Goal: Information Seeking & Learning: Learn about a topic

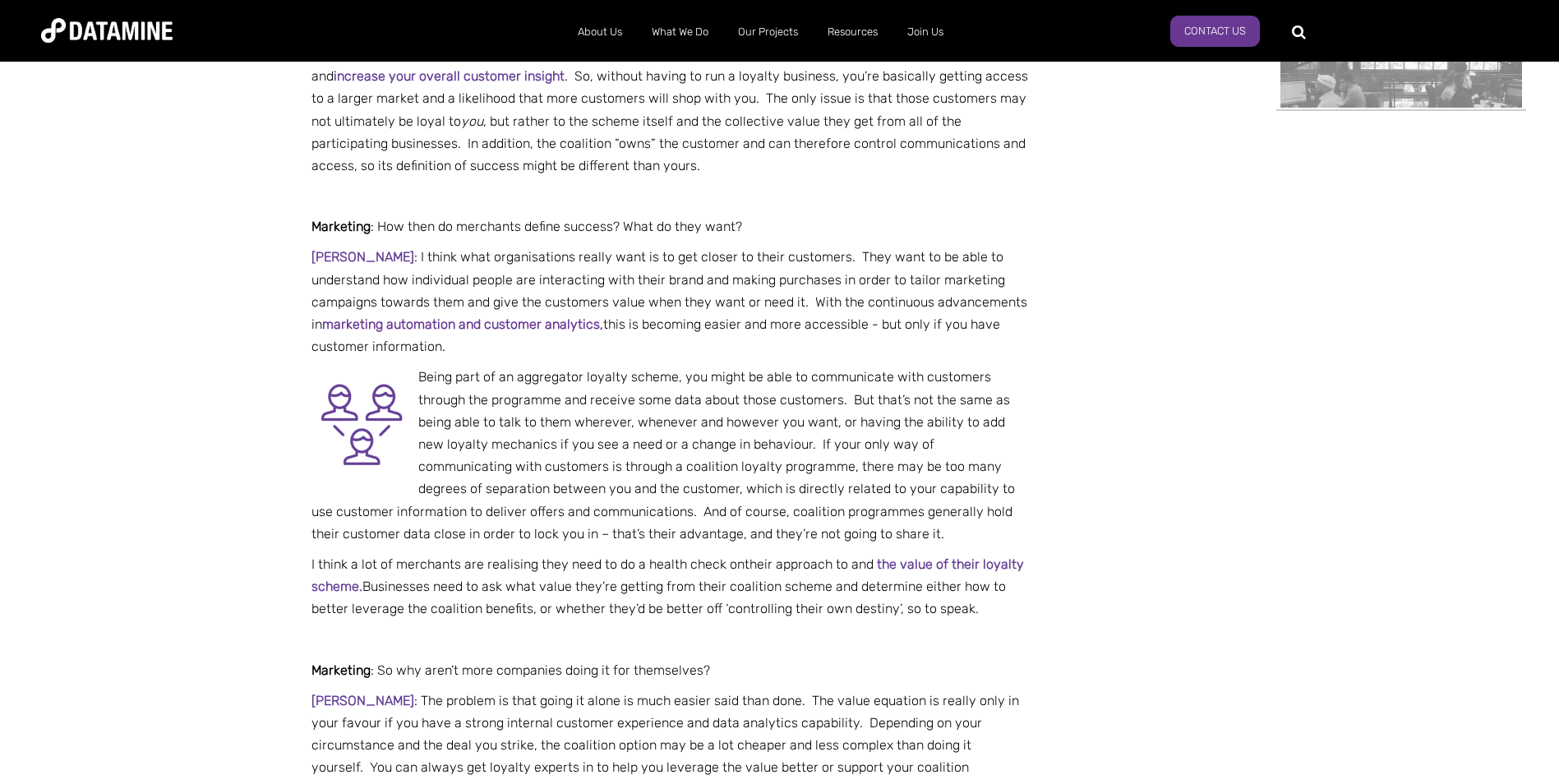
scroll to position [1150, 0]
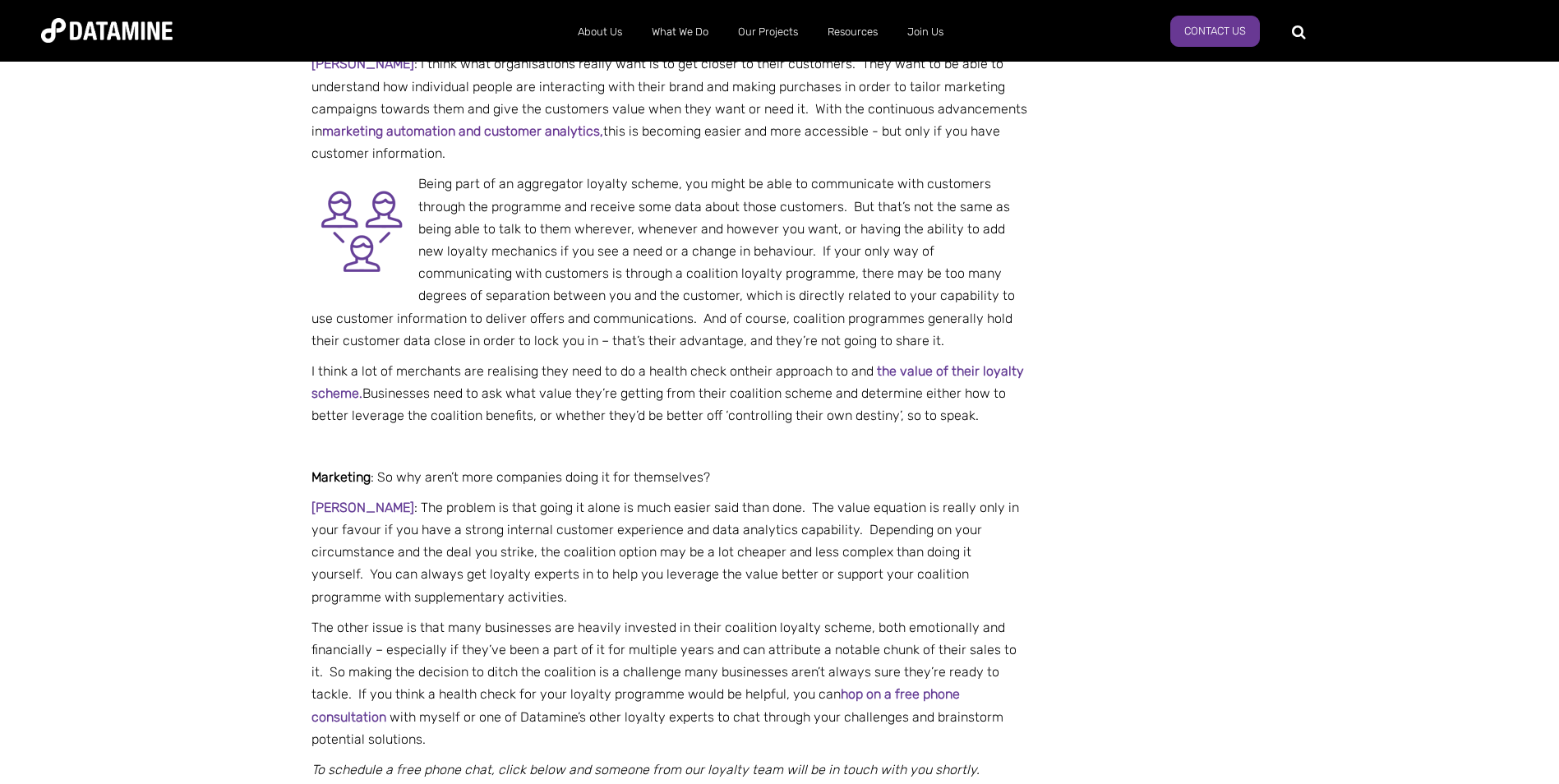
click at [939, 370] on link "the value of their loyalty scheme" at bounding box center [668, 382] width 713 height 38
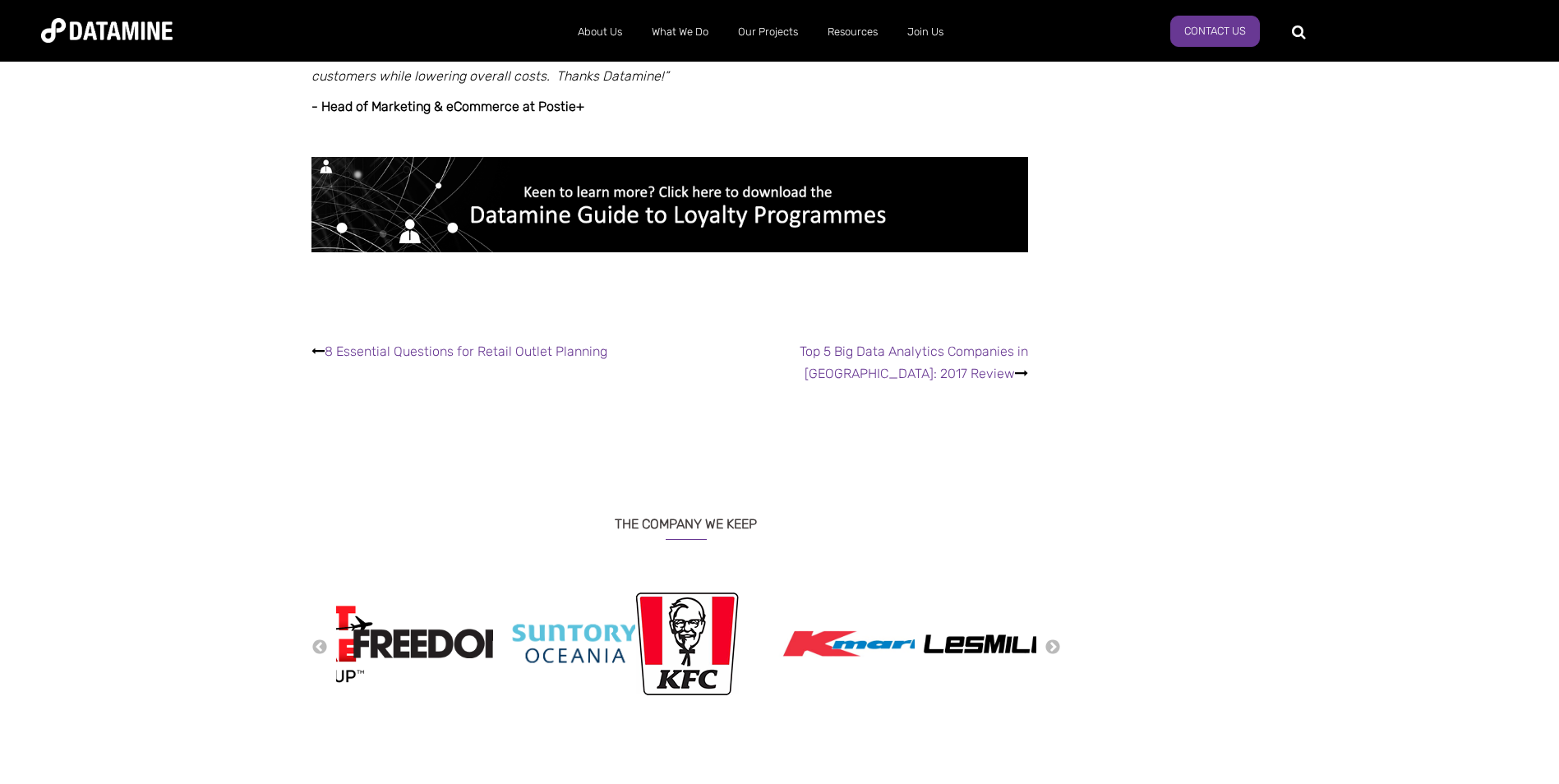
scroll to position [3122, 0]
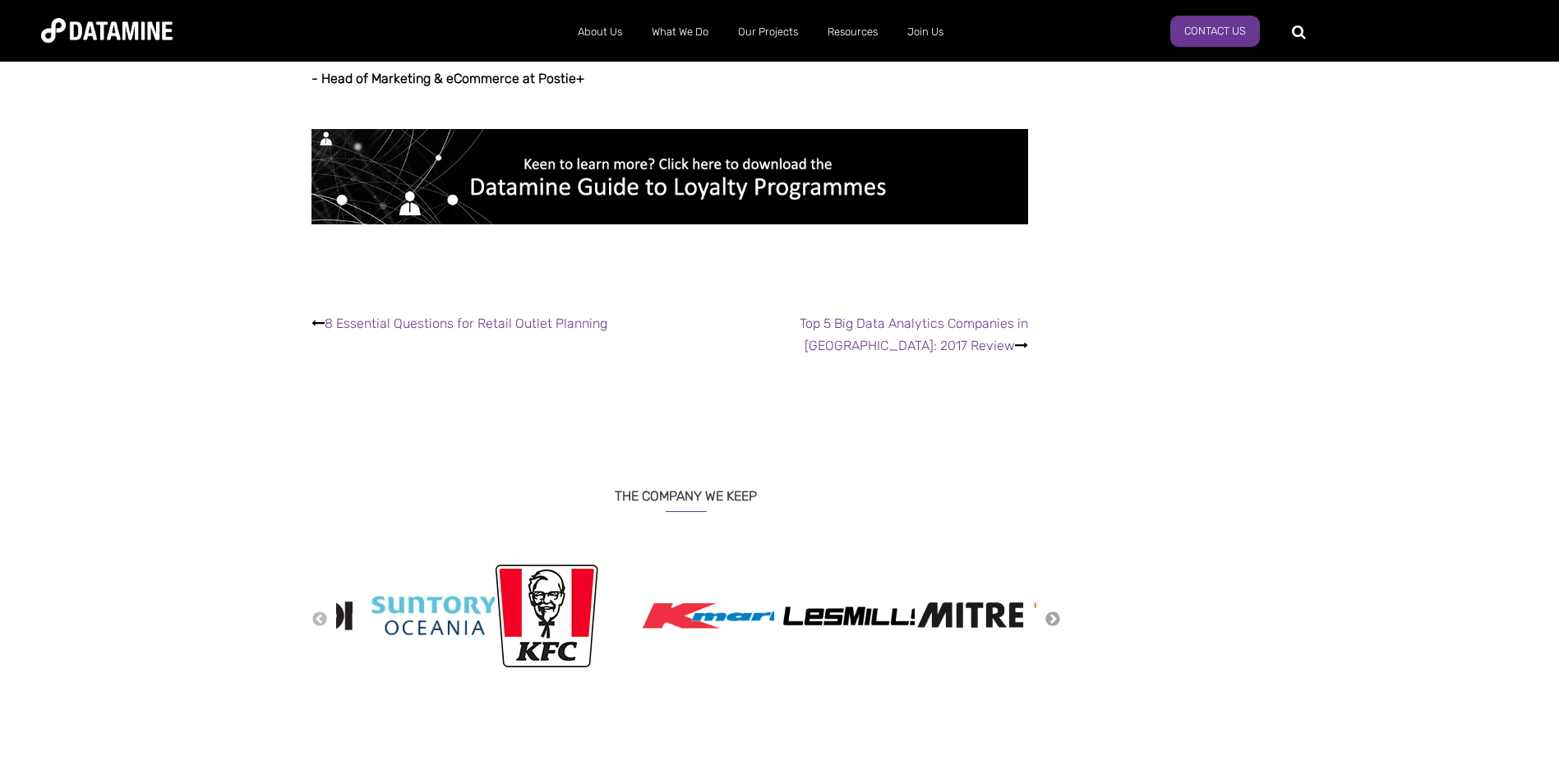
click at [1055, 610] on button "Next" at bounding box center [1053, 619] width 17 height 19
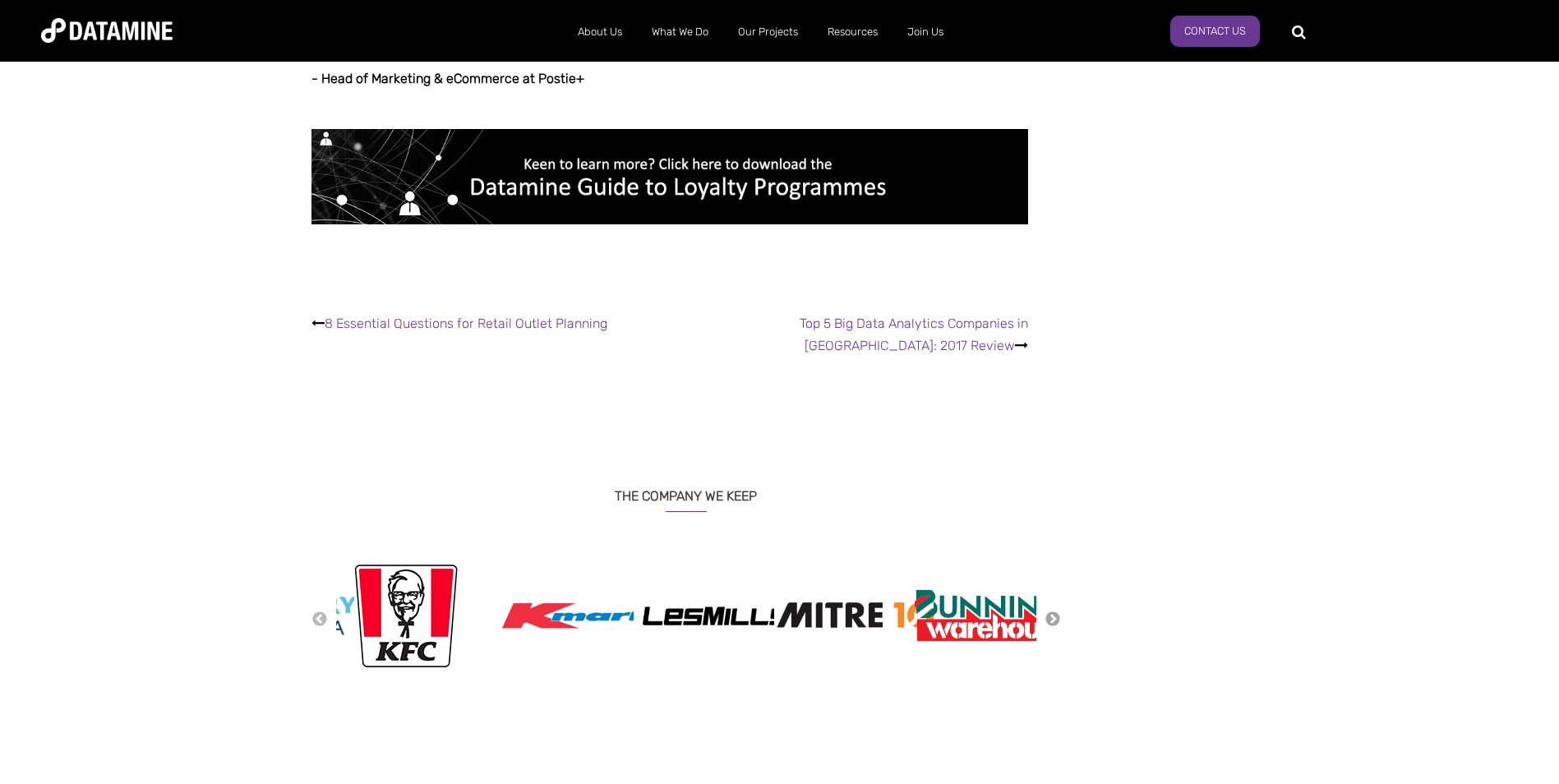
click at [1055, 610] on button "Next" at bounding box center [1053, 619] width 17 height 19
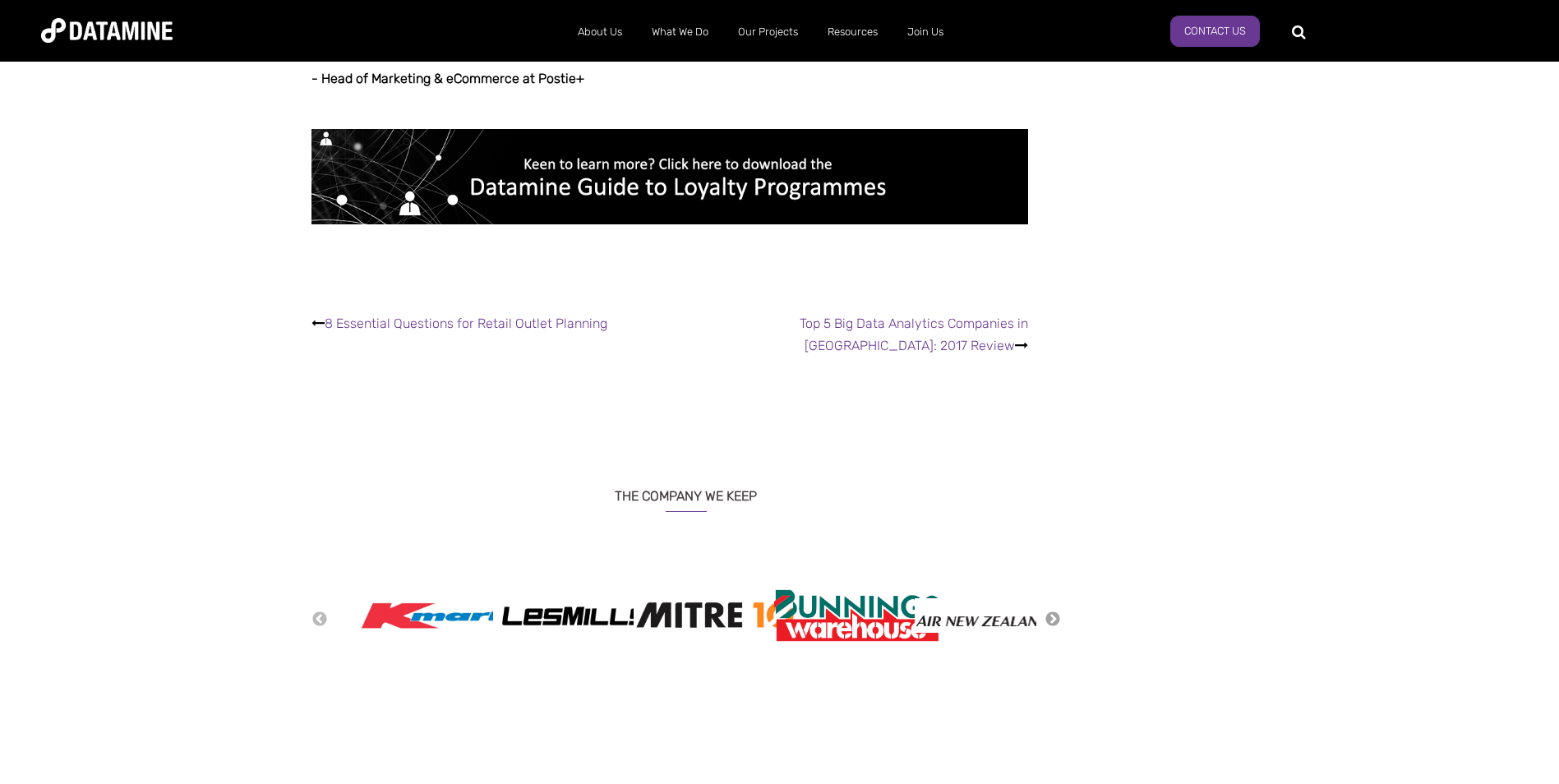
click at [1055, 610] on button "Next" at bounding box center [1053, 619] width 17 height 19
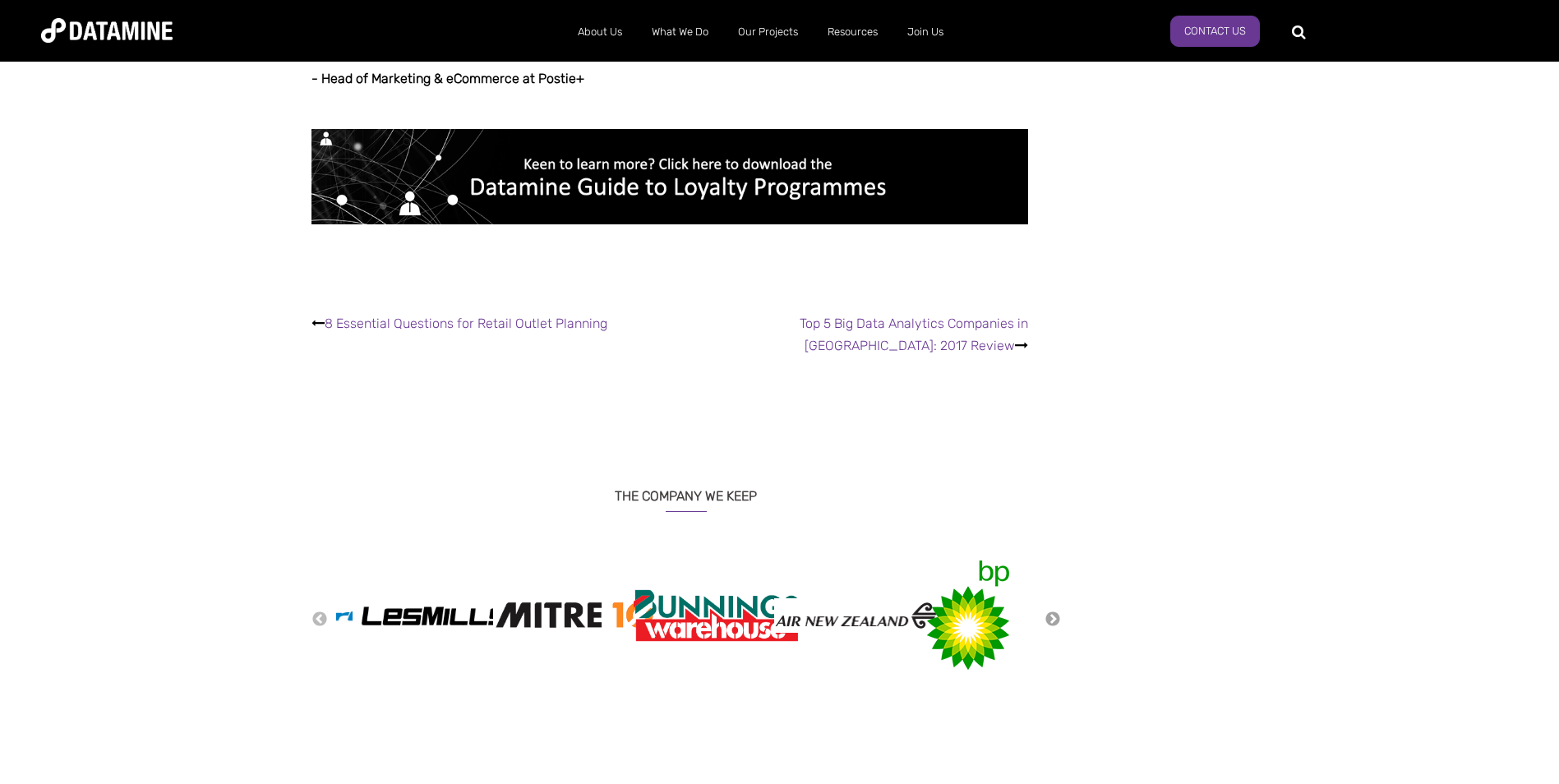
click at [1055, 610] on button "Next" at bounding box center [1053, 619] width 17 height 19
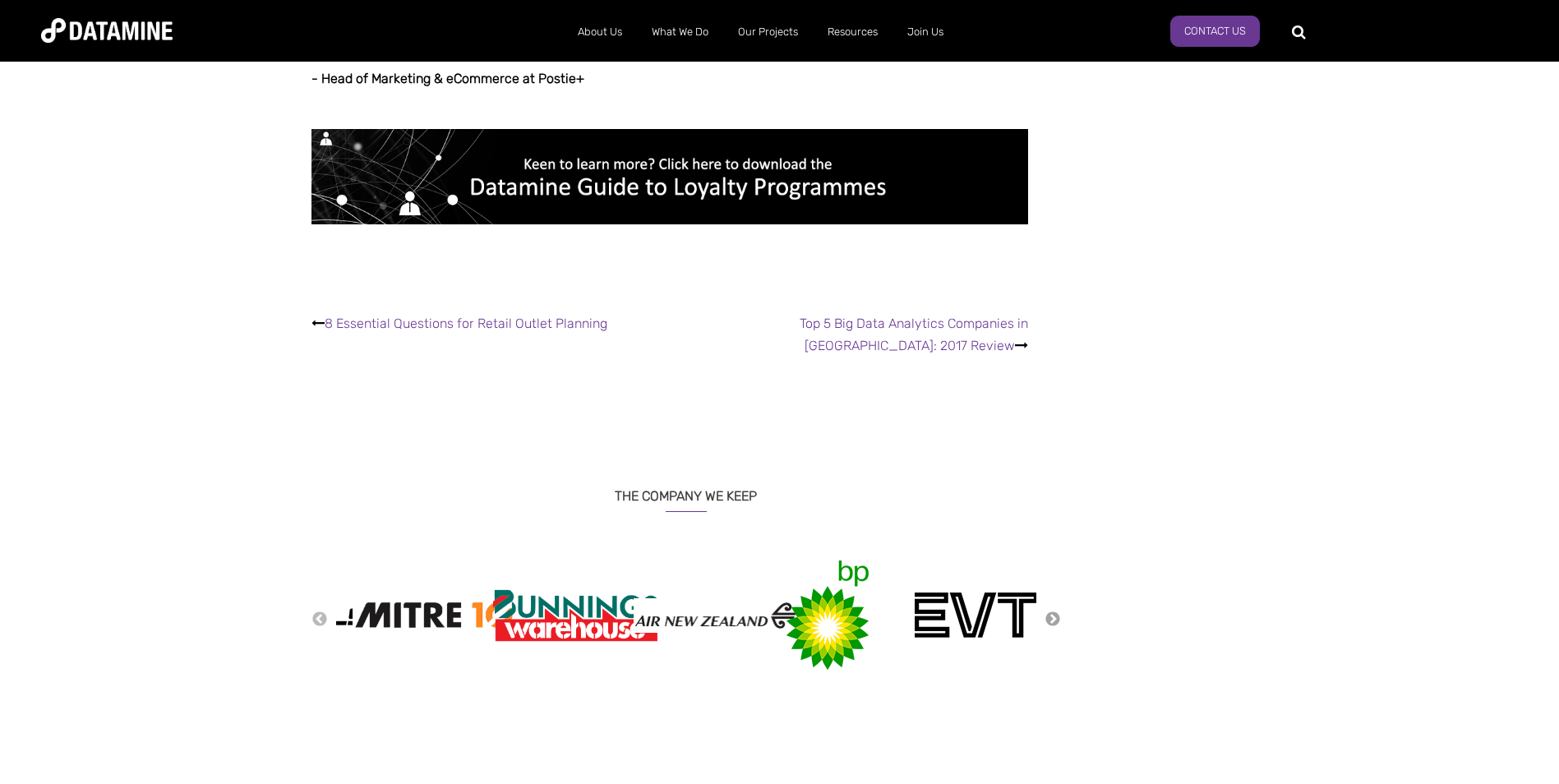
click at [1055, 610] on button "Next" at bounding box center [1053, 619] width 17 height 19
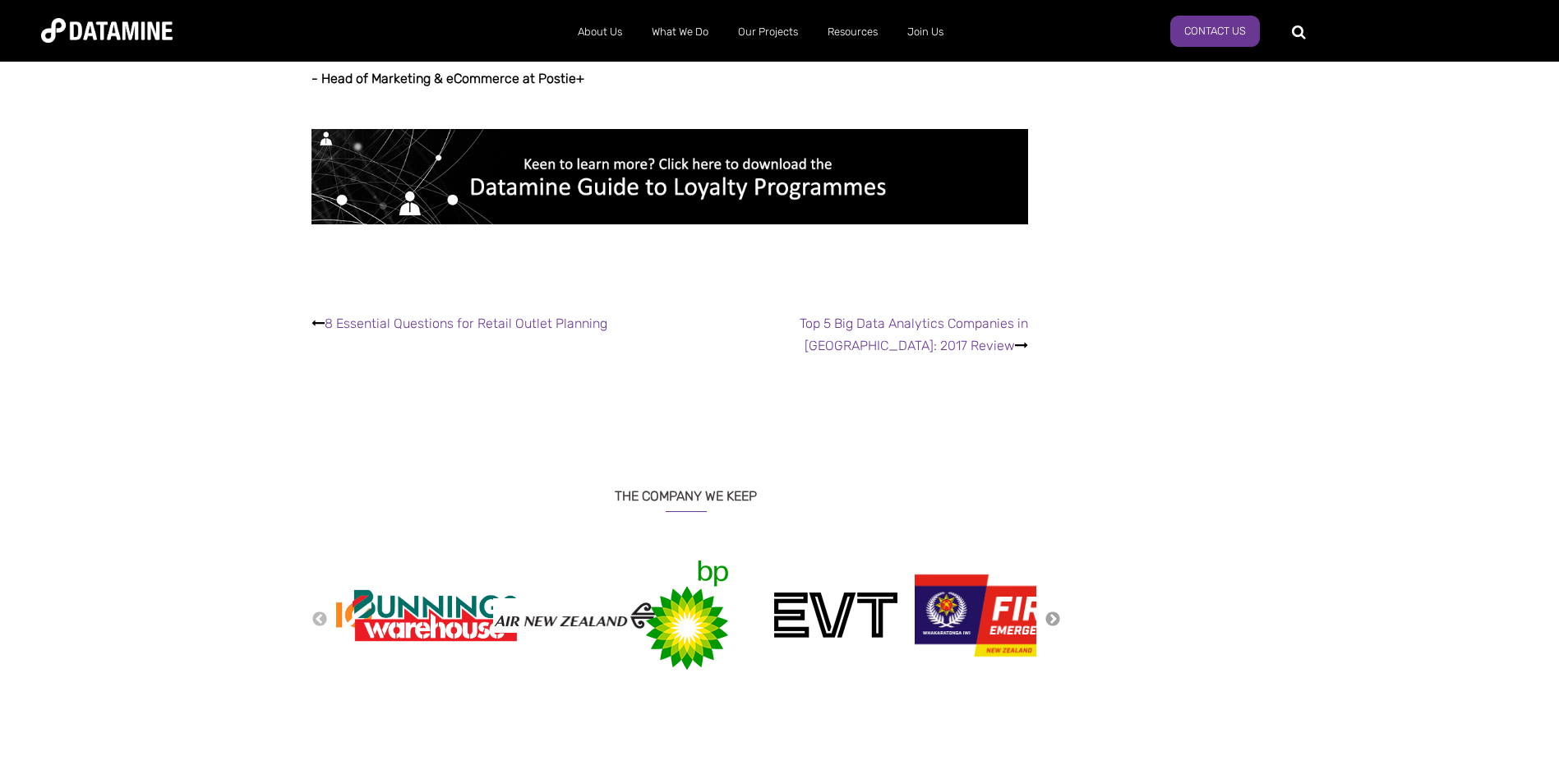
click at [1055, 610] on button "Next" at bounding box center [1053, 619] width 17 height 19
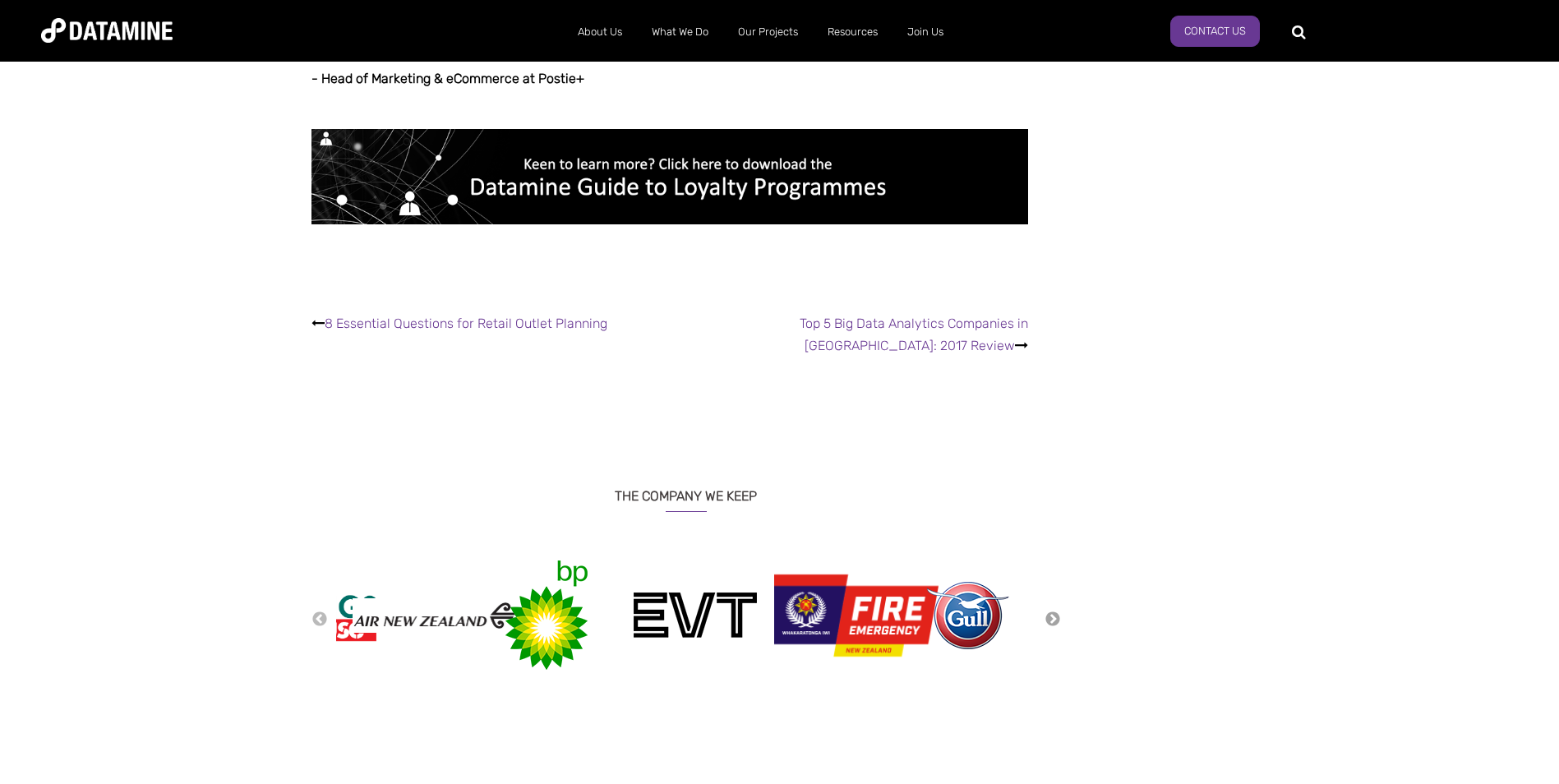
click at [1055, 610] on button "Next" at bounding box center [1053, 619] width 17 height 19
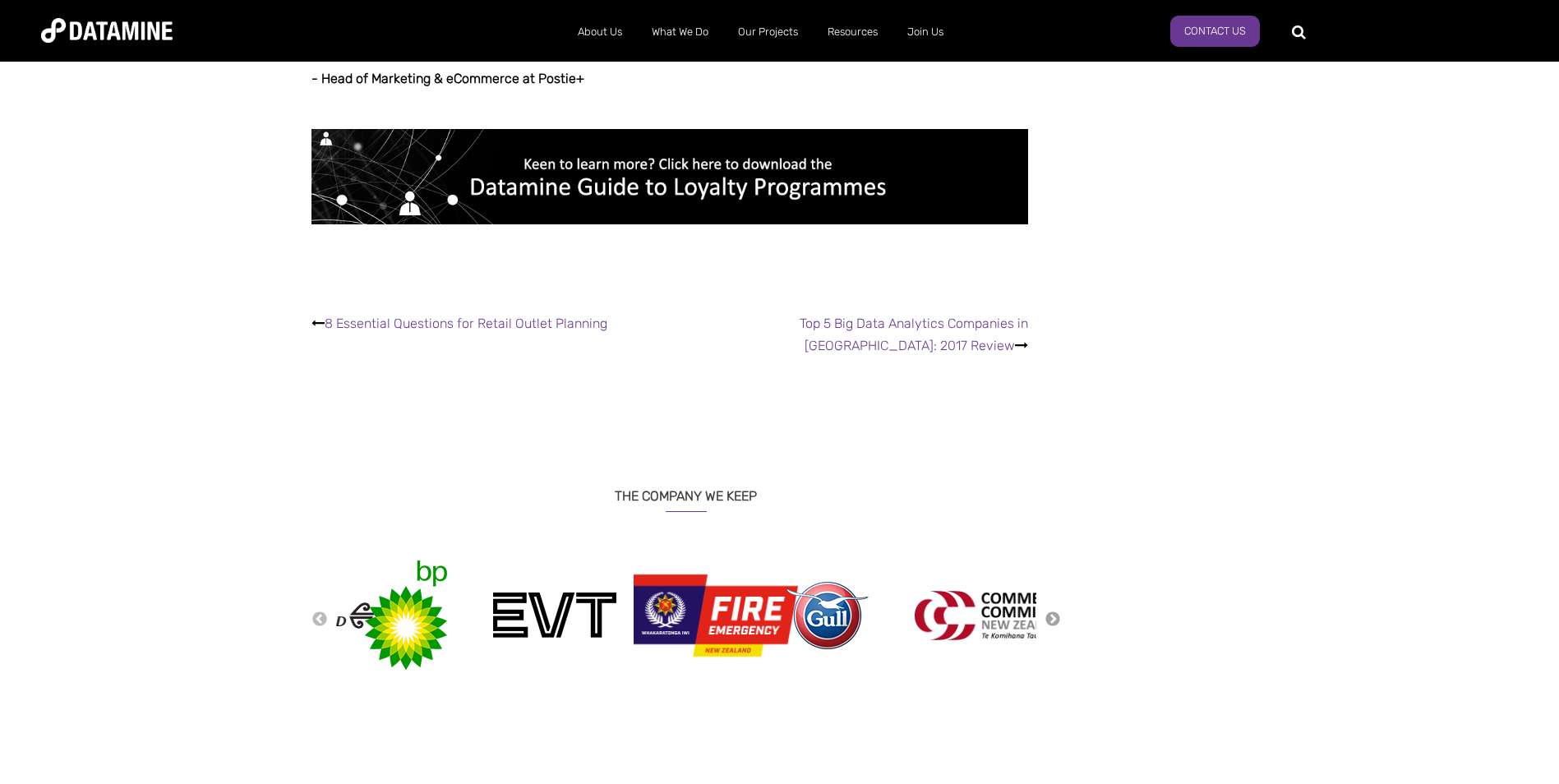
click at [1055, 610] on button "Next" at bounding box center [1053, 619] width 17 height 19
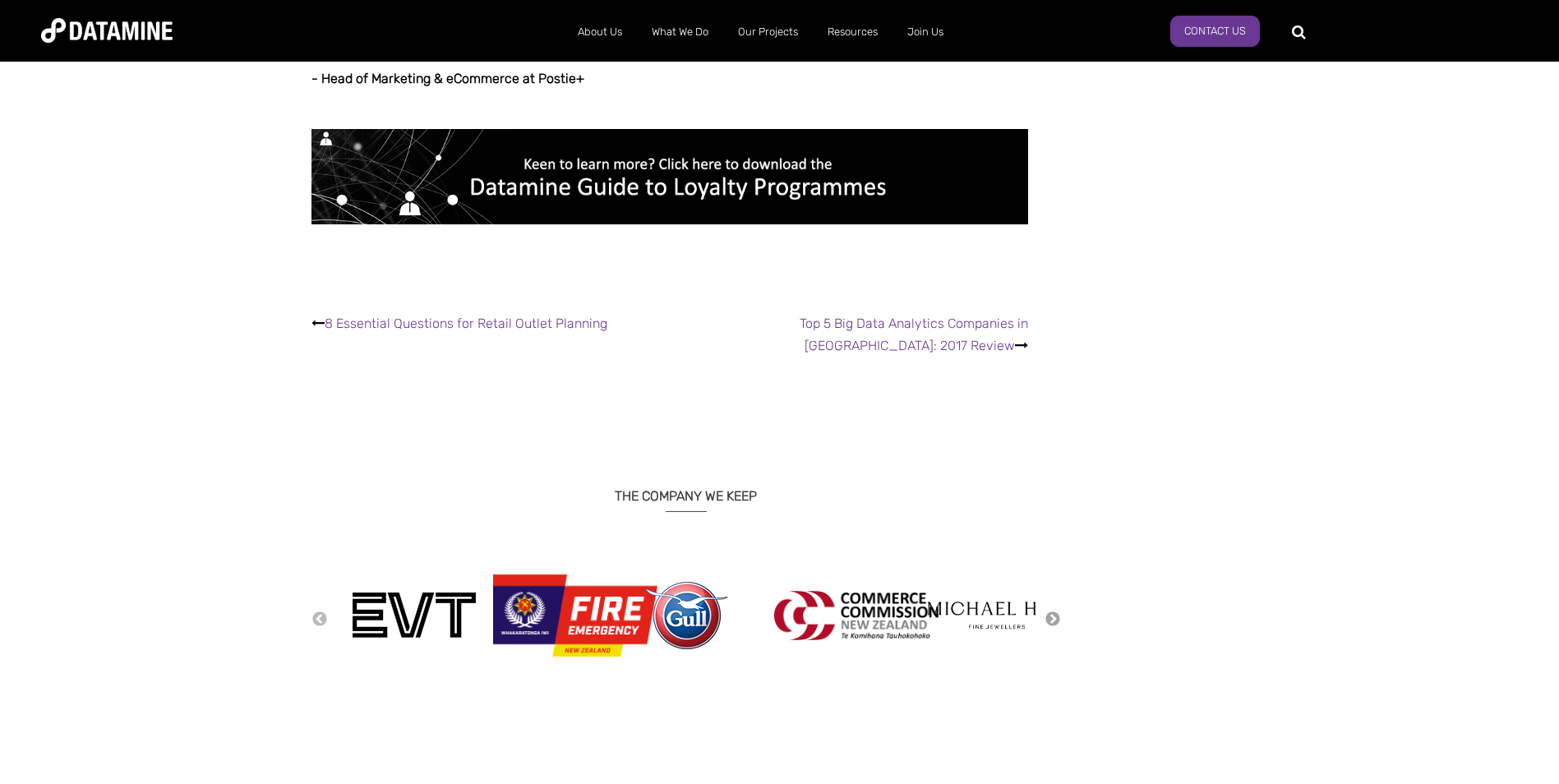
click at [1055, 610] on button "Next" at bounding box center [1053, 619] width 17 height 19
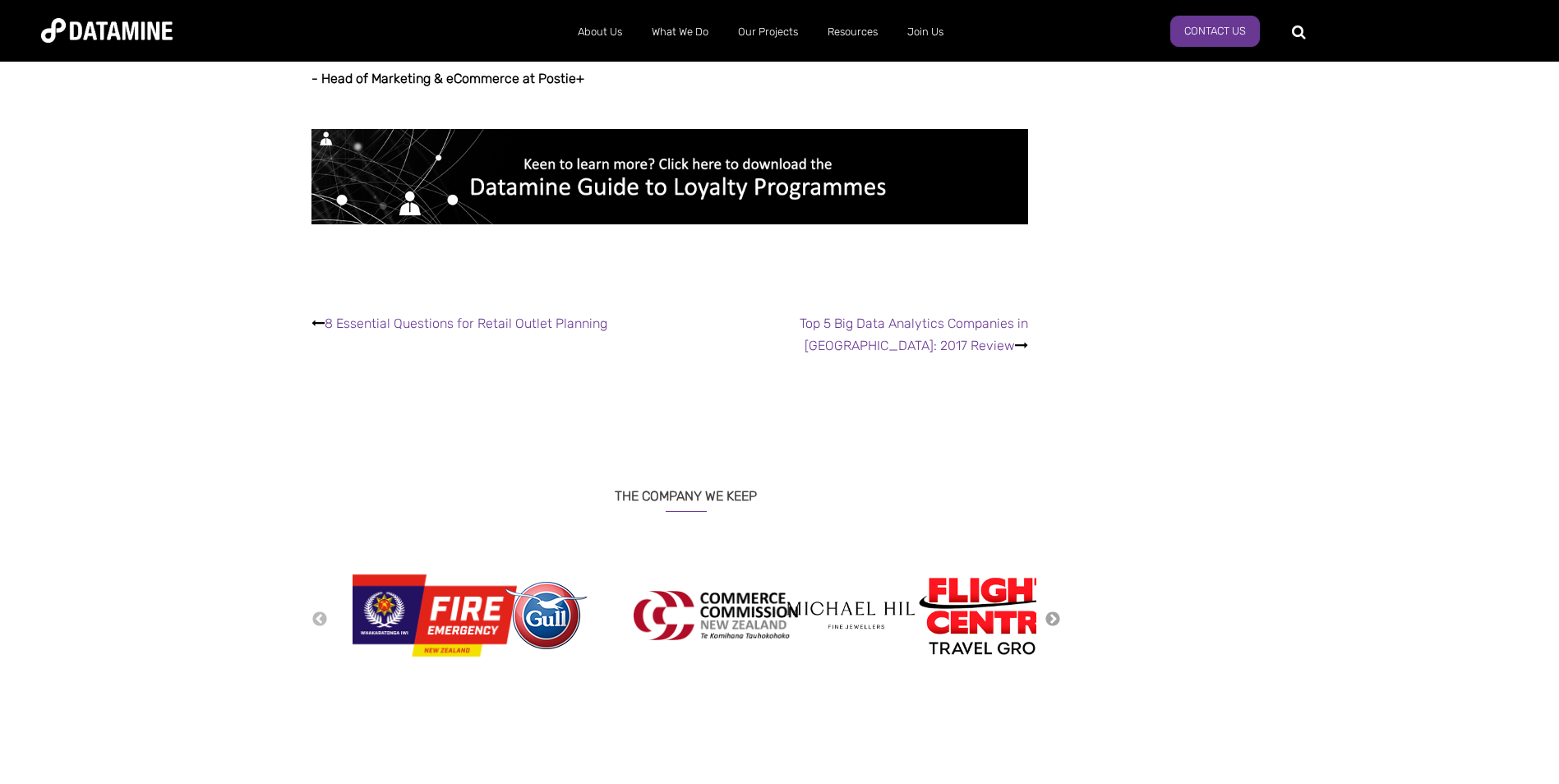
click at [1055, 610] on button "Next" at bounding box center [1053, 619] width 17 height 19
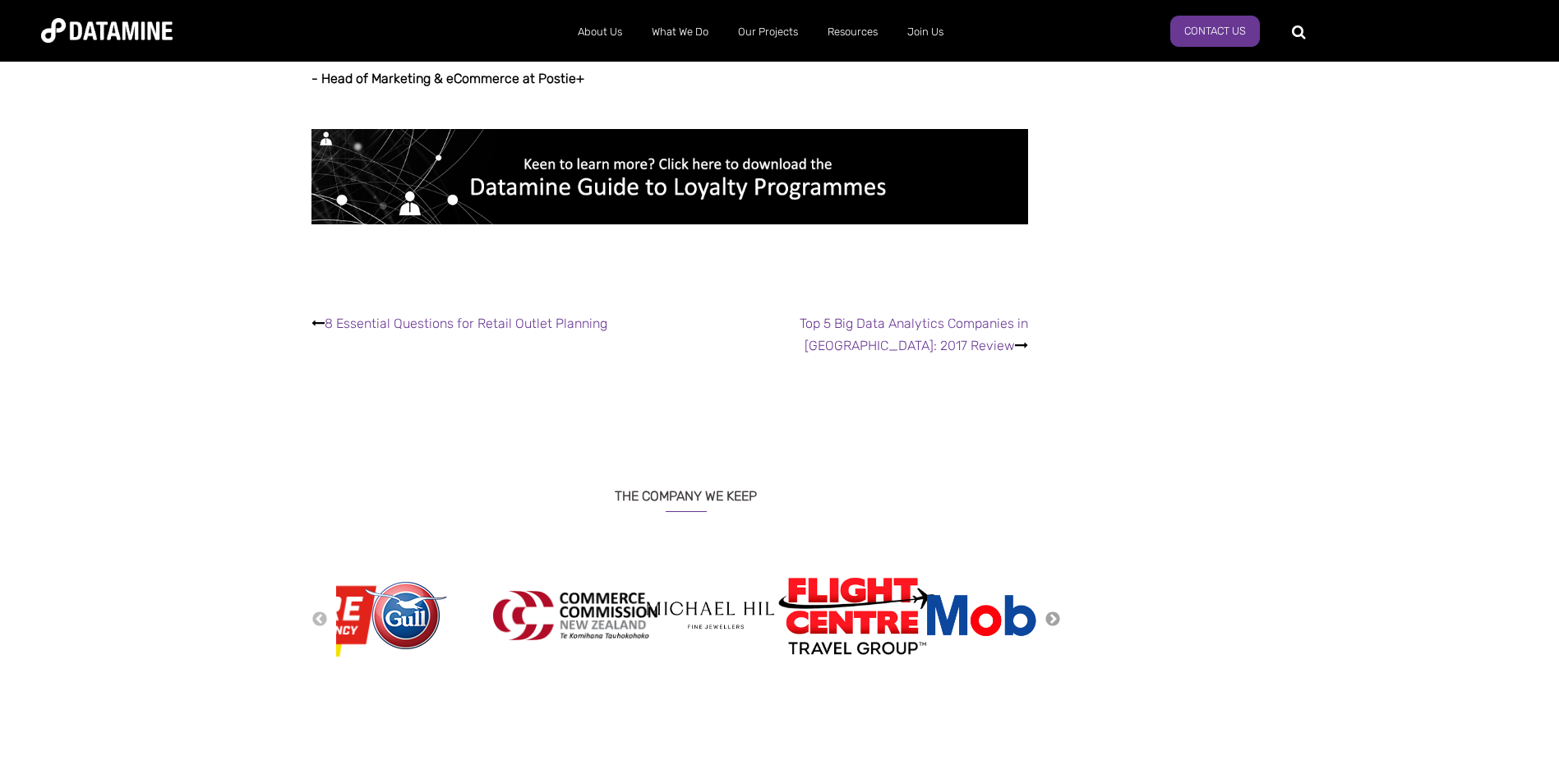
click at [1055, 610] on button "Next" at bounding box center [1053, 619] width 17 height 19
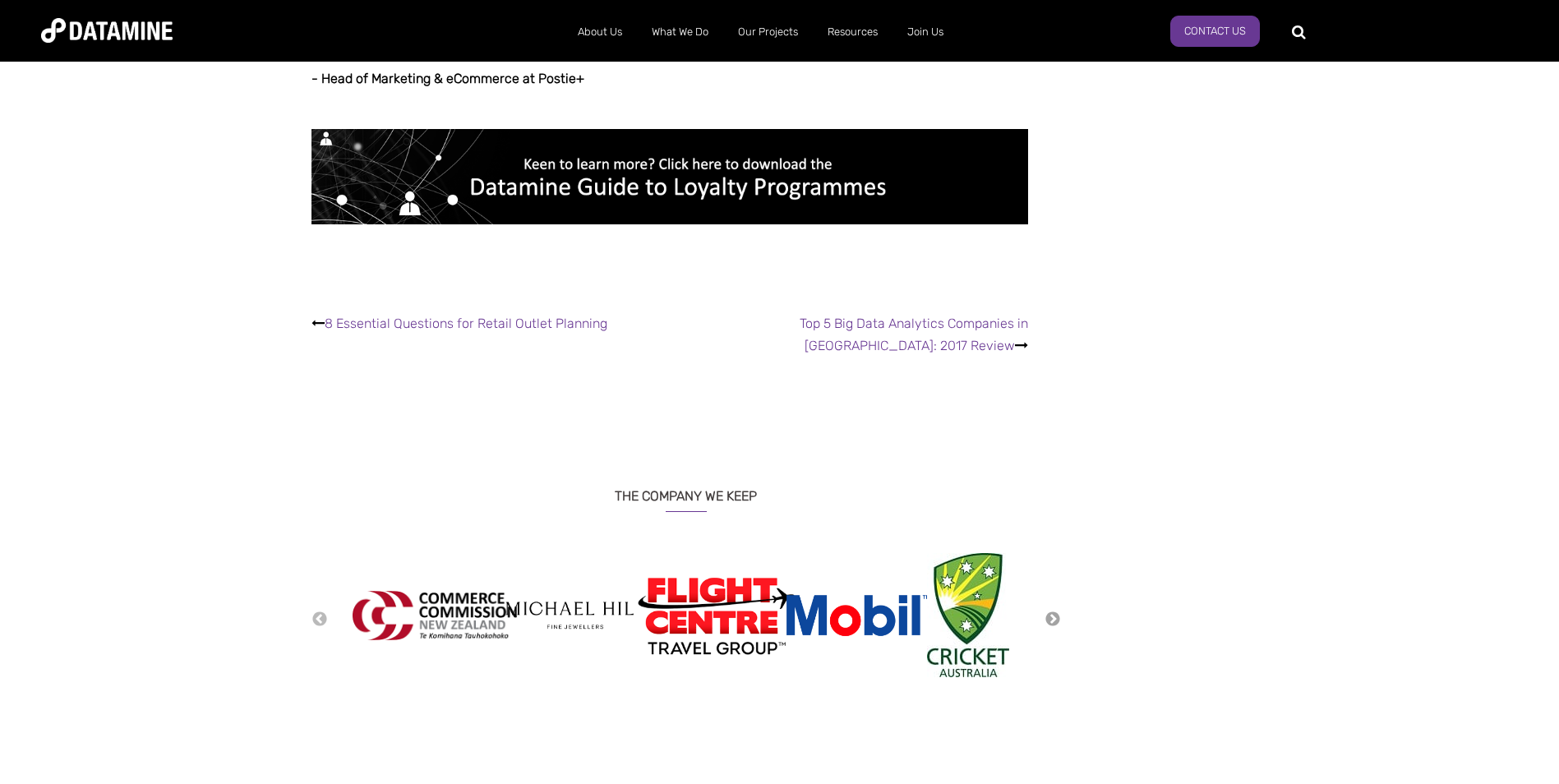
click at [1055, 610] on button "Next" at bounding box center [1053, 619] width 17 height 19
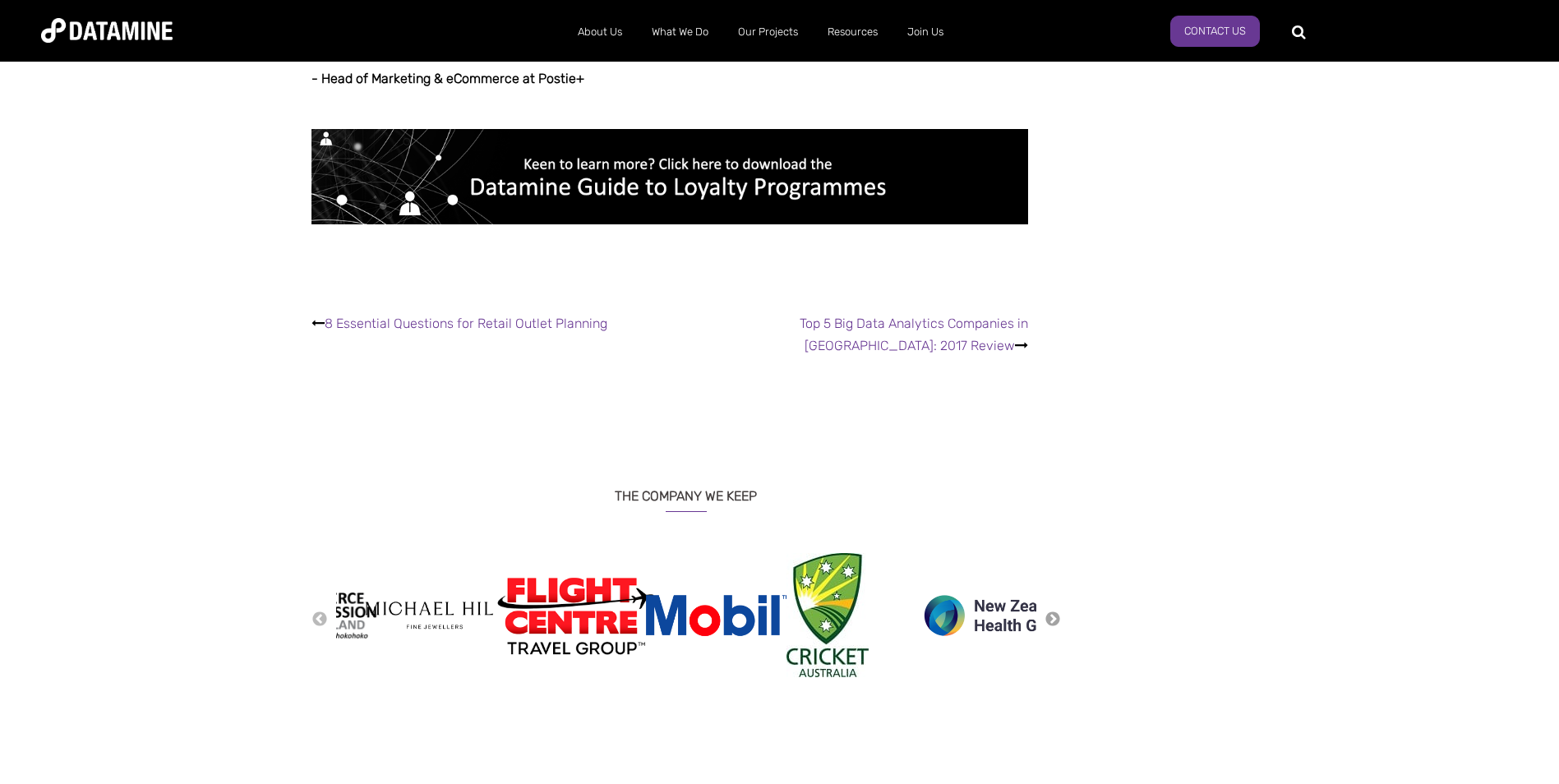
click at [1055, 610] on button "Next" at bounding box center [1053, 619] width 17 height 19
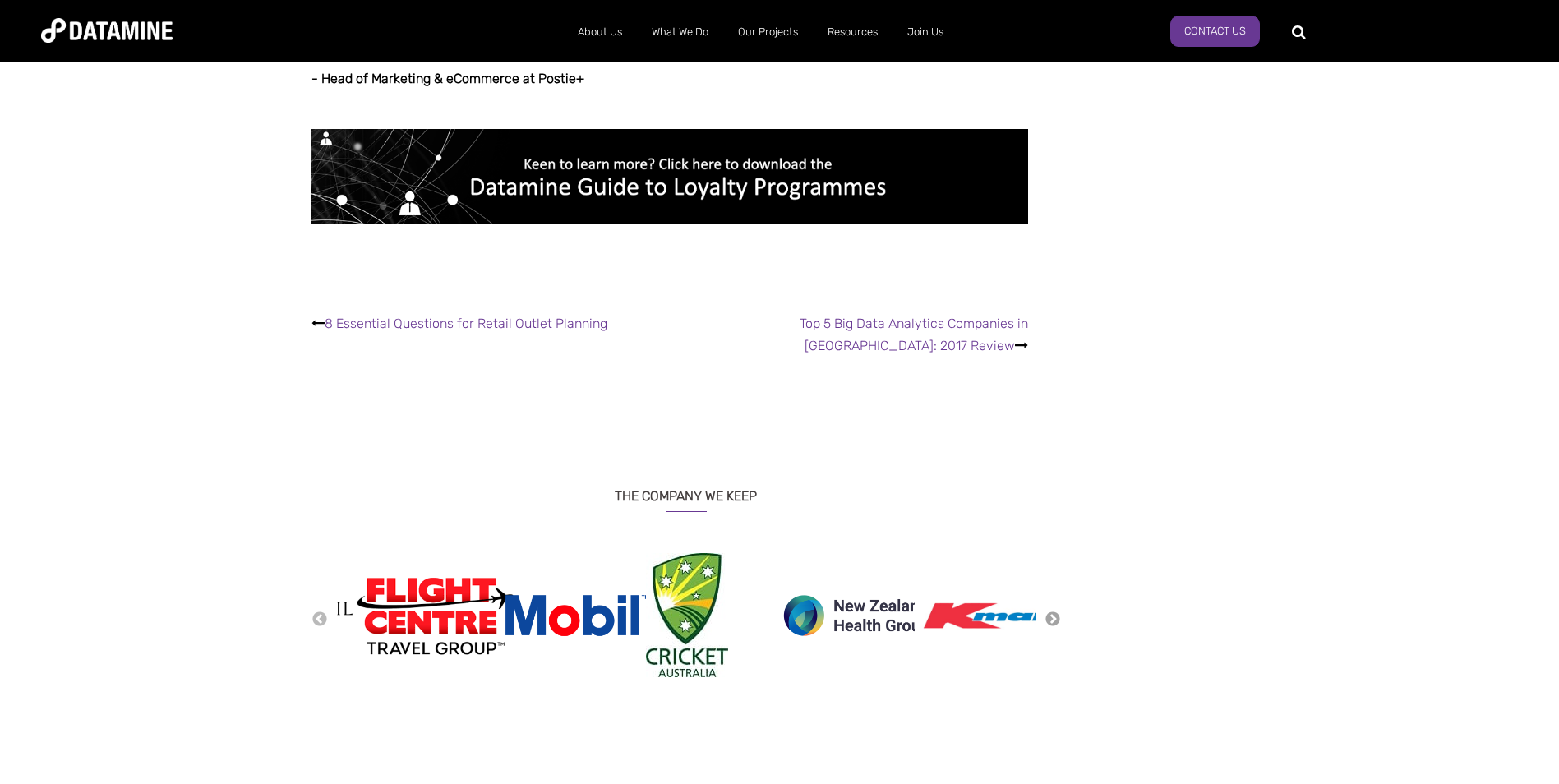
click at [1055, 610] on button "Next" at bounding box center [1053, 619] width 17 height 19
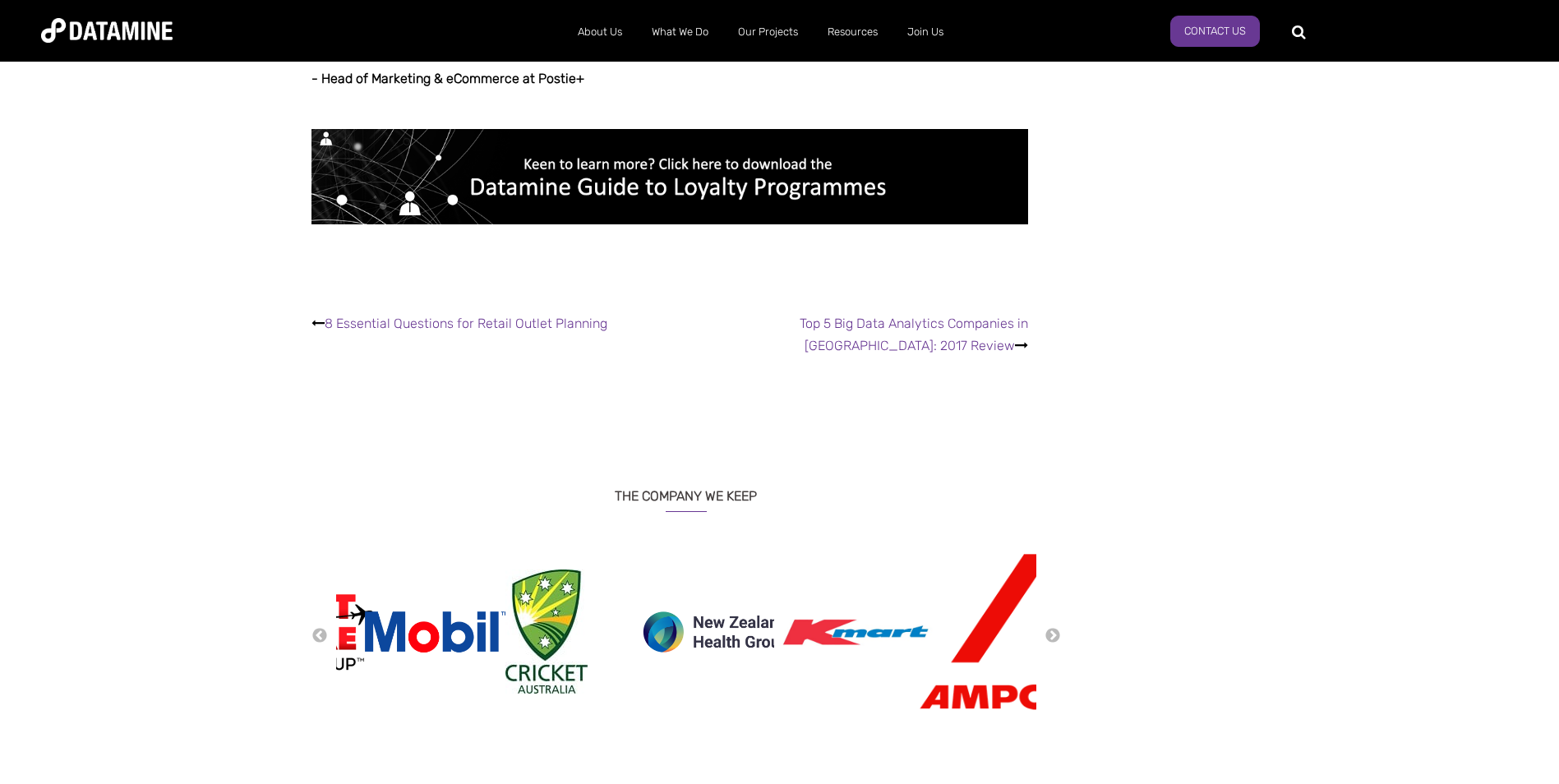
click at [1055, 575] on div "Previous Next" at bounding box center [686, 634] width 749 height 163
click at [1050, 627] on button "Next" at bounding box center [1053, 636] width 17 height 19
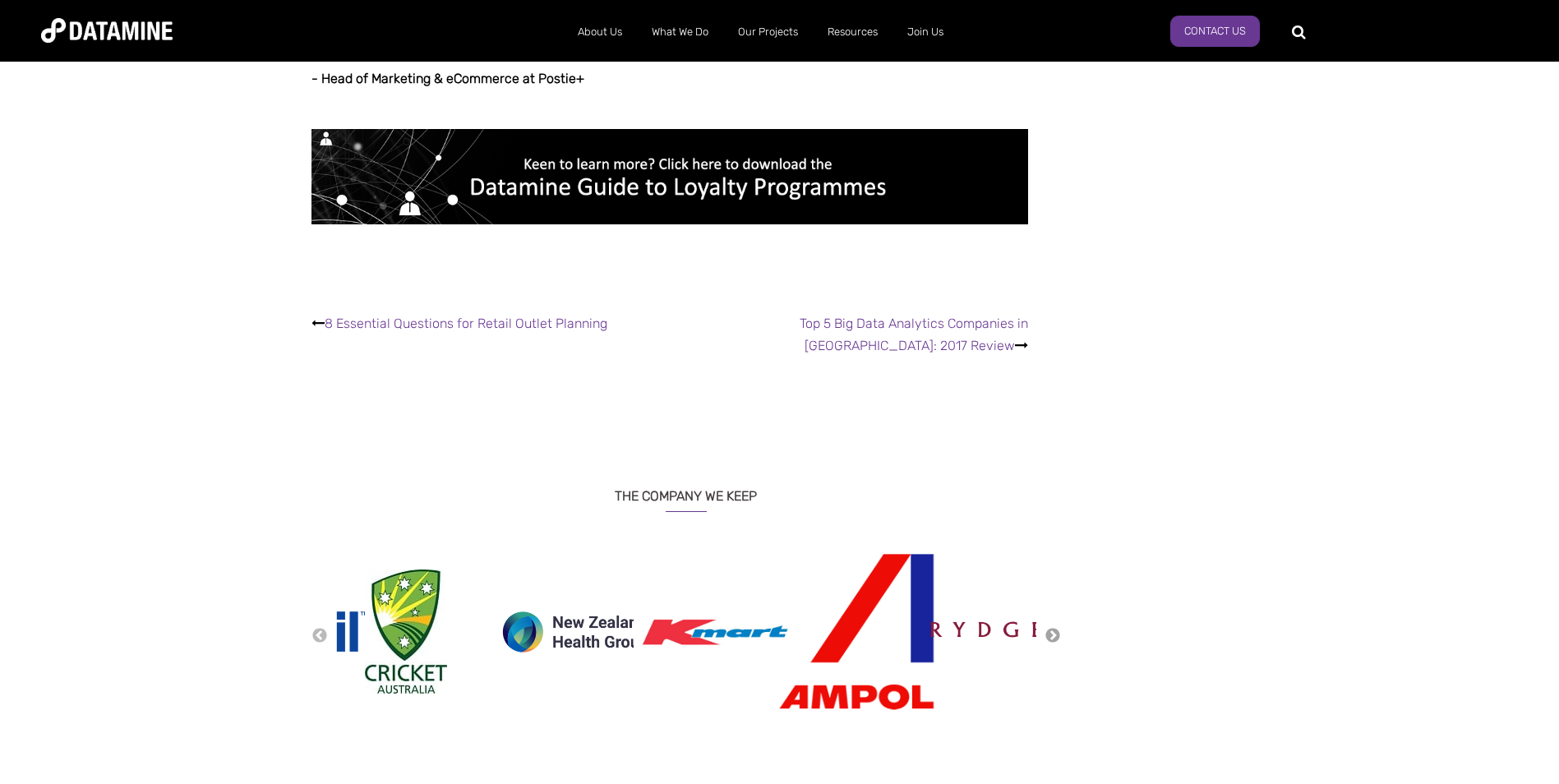
click at [1050, 627] on button "Next" at bounding box center [1053, 636] width 17 height 19
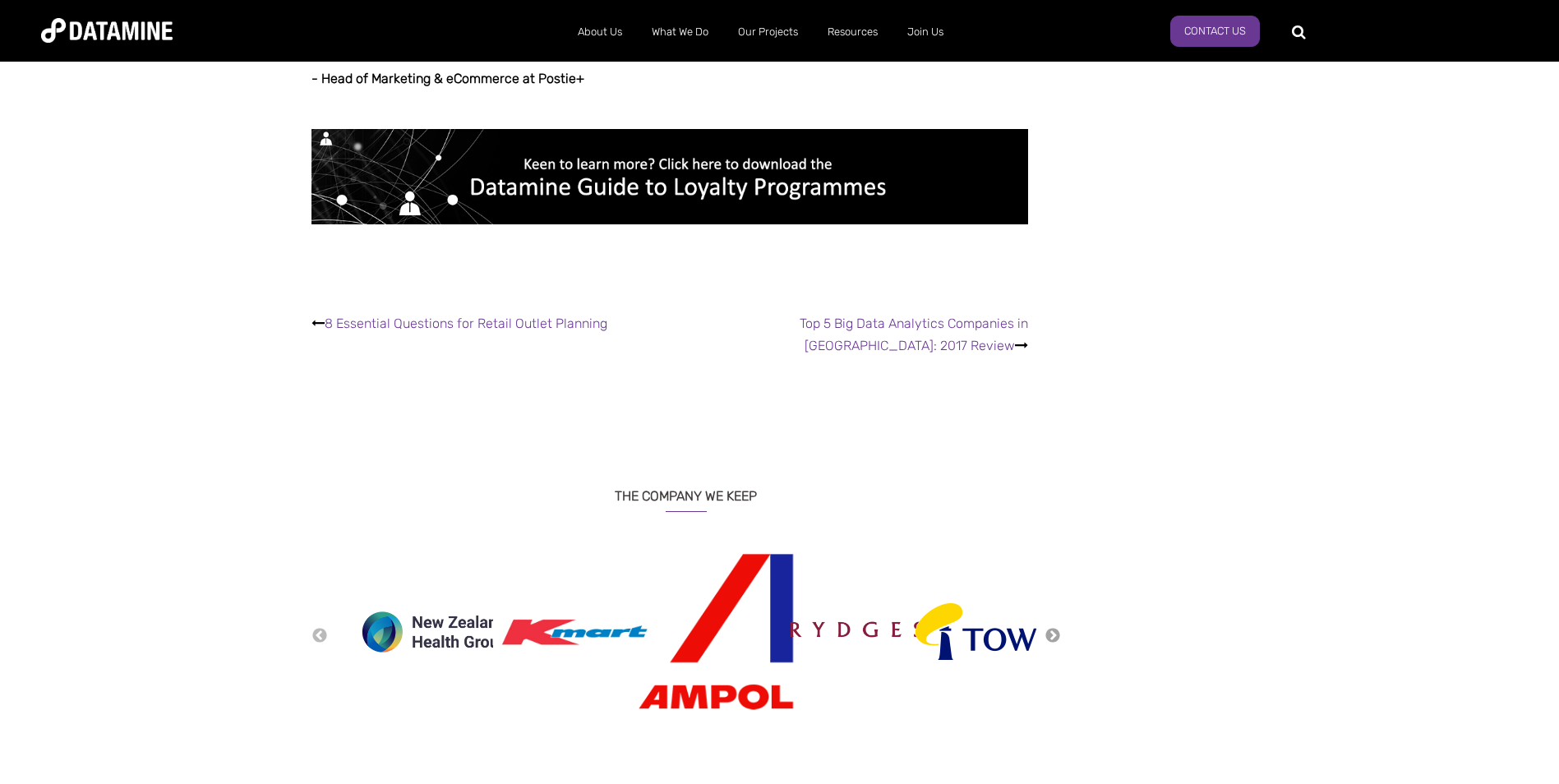
click at [1050, 627] on button "Next" at bounding box center [1053, 636] width 17 height 19
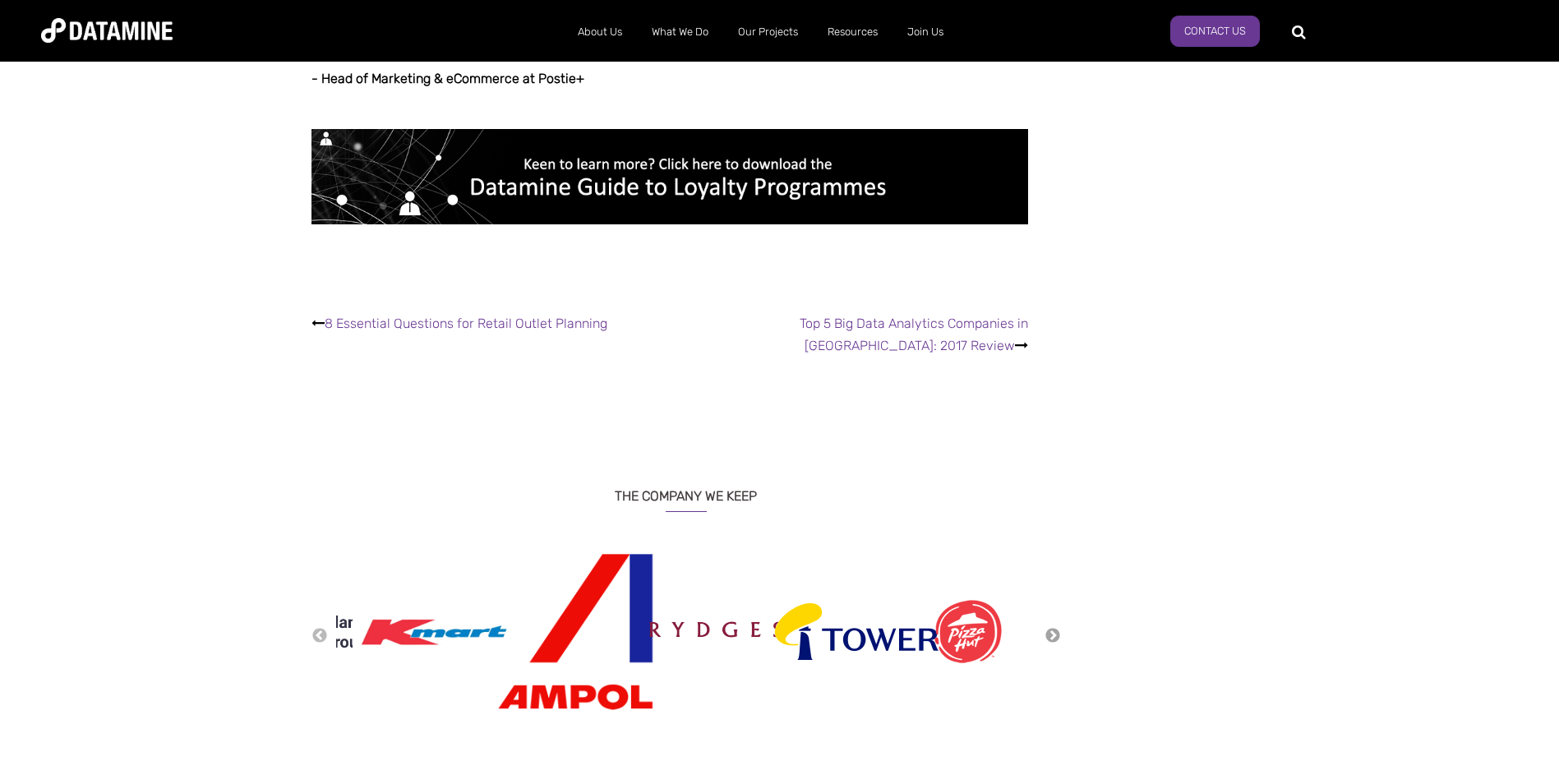
click at [1050, 627] on button "Next" at bounding box center [1053, 636] width 17 height 19
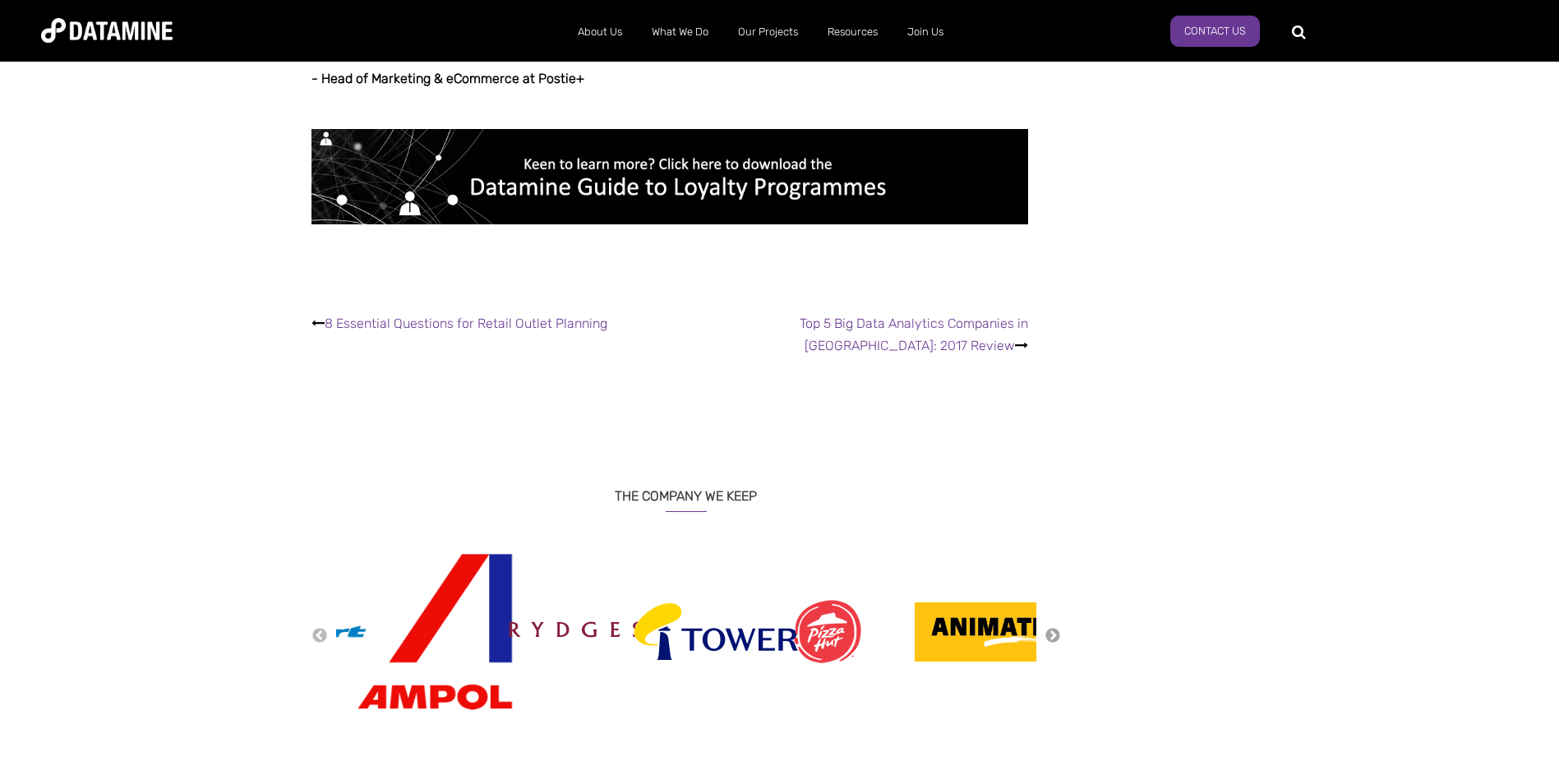
click at [1050, 627] on button "Next" at bounding box center [1053, 636] width 17 height 19
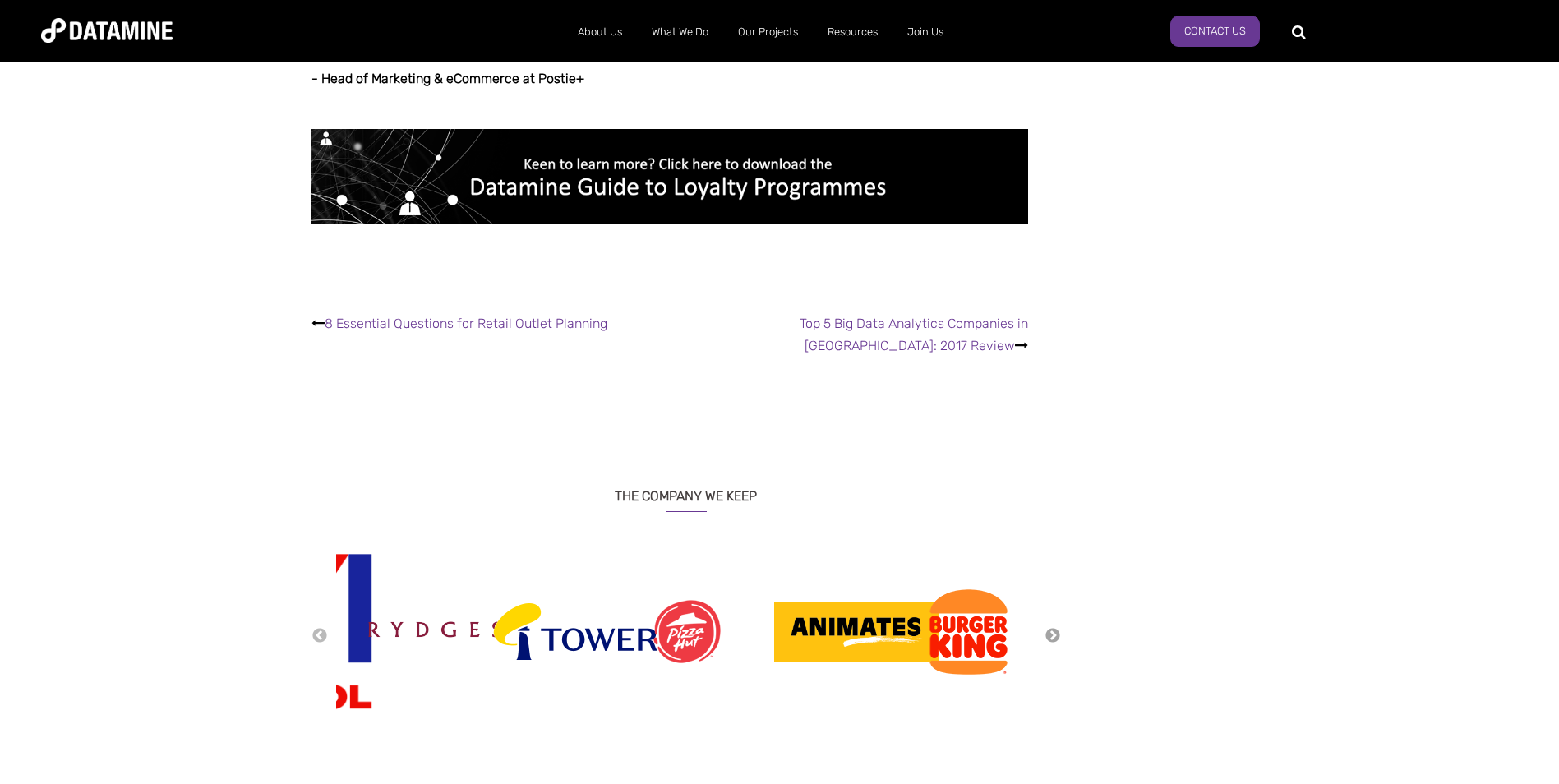
click at [1051, 627] on button "Next" at bounding box center [1053, 636] width 17 height 19
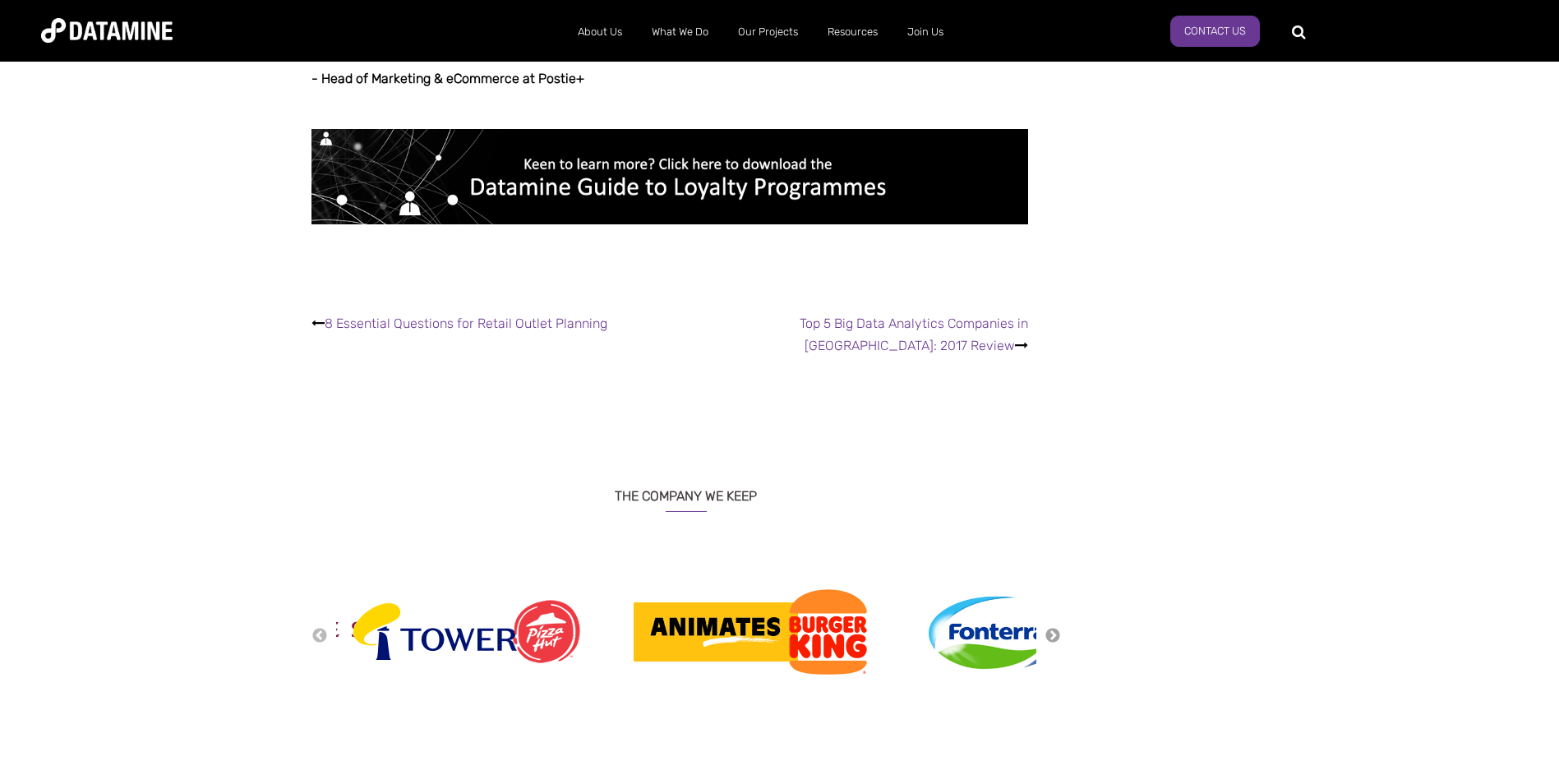
click at [1051, 627] on button "Next" at bounding box center [1053, 636] width 17 height 19
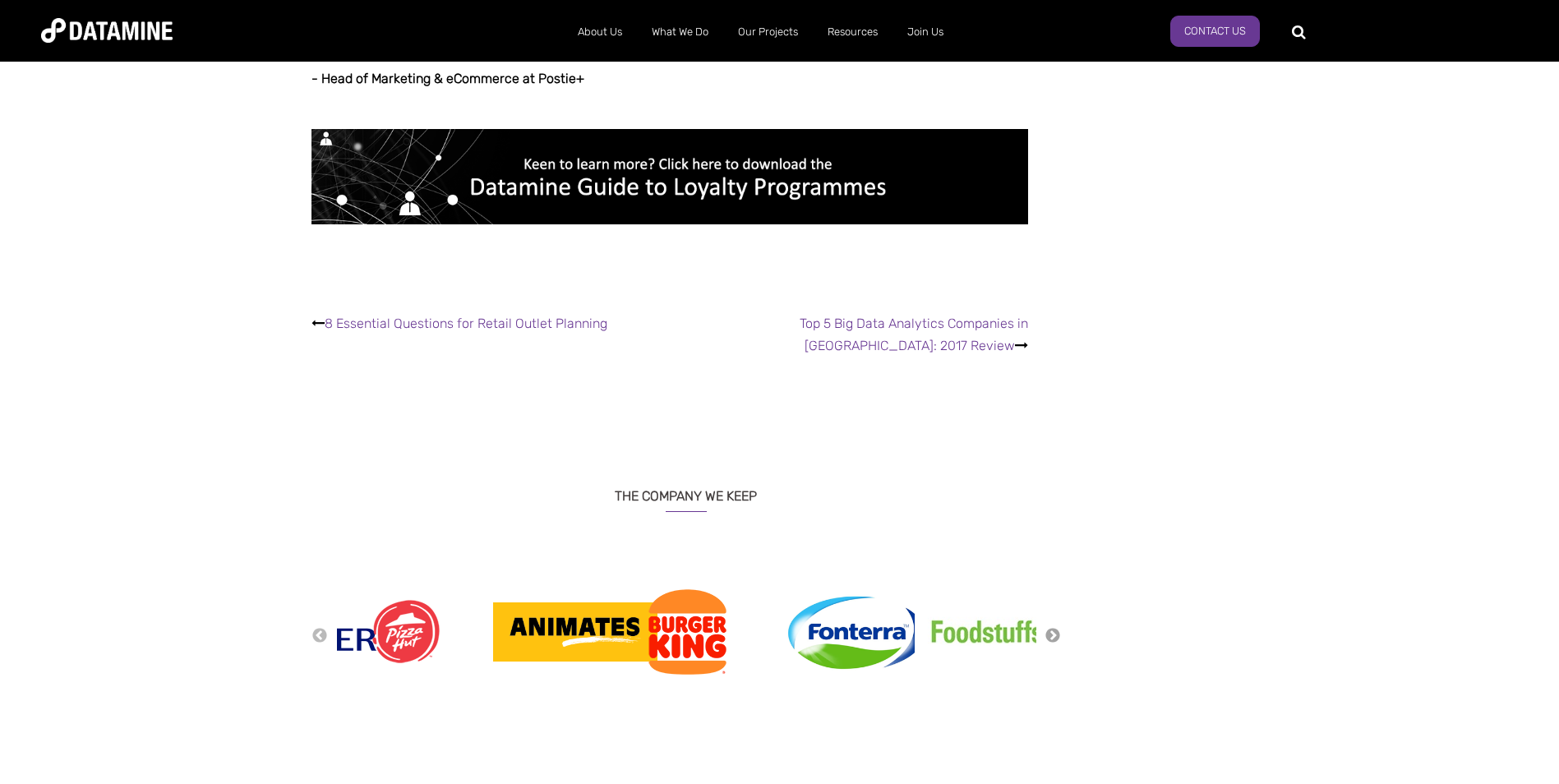
click at [1053, 627] on button "Next" at bounding box center [1053, 636] width 17 height 19
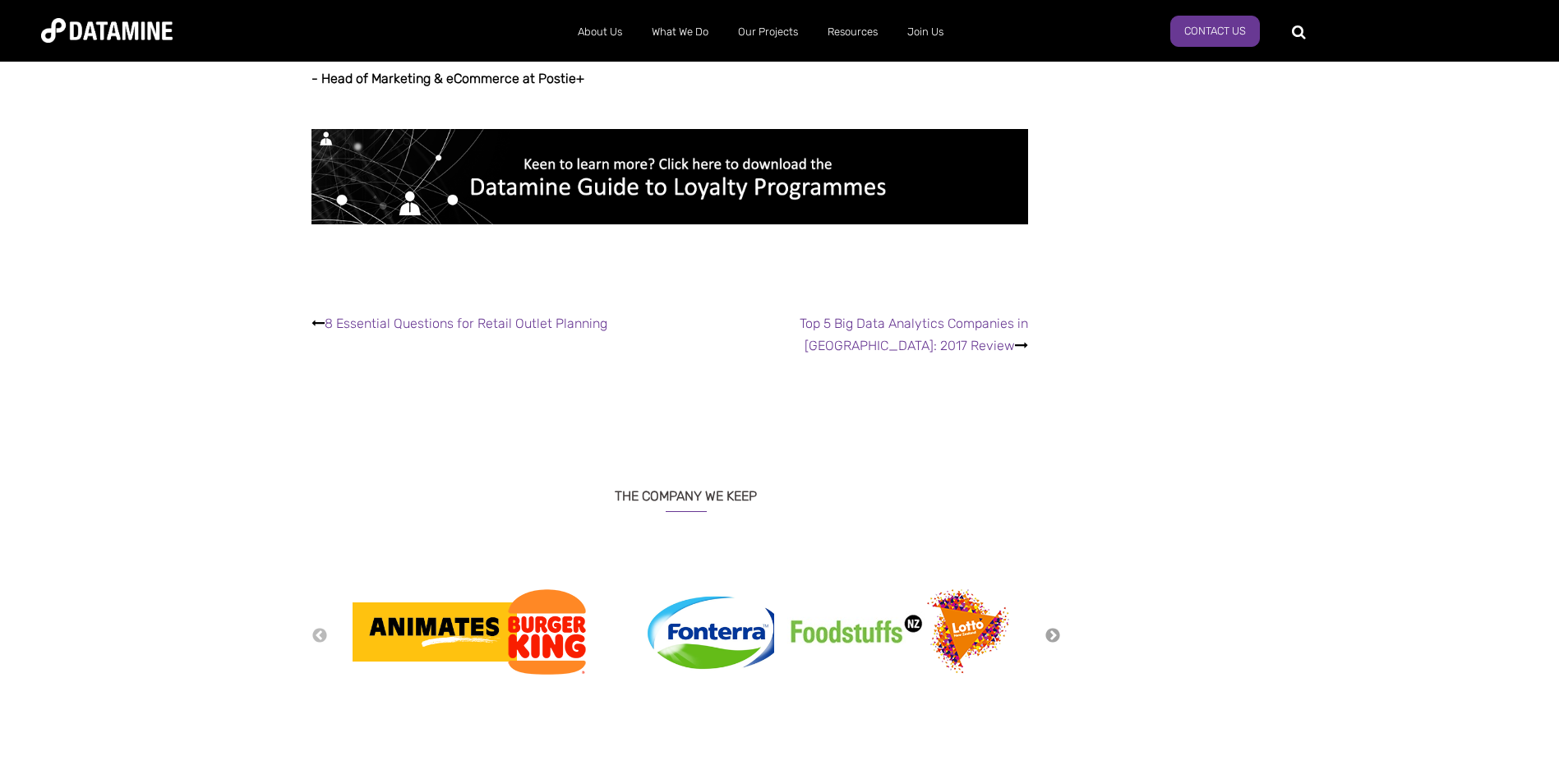
click at [1053, 627] on button "Next" at bounding box center [1053, 636] width 17 height 19
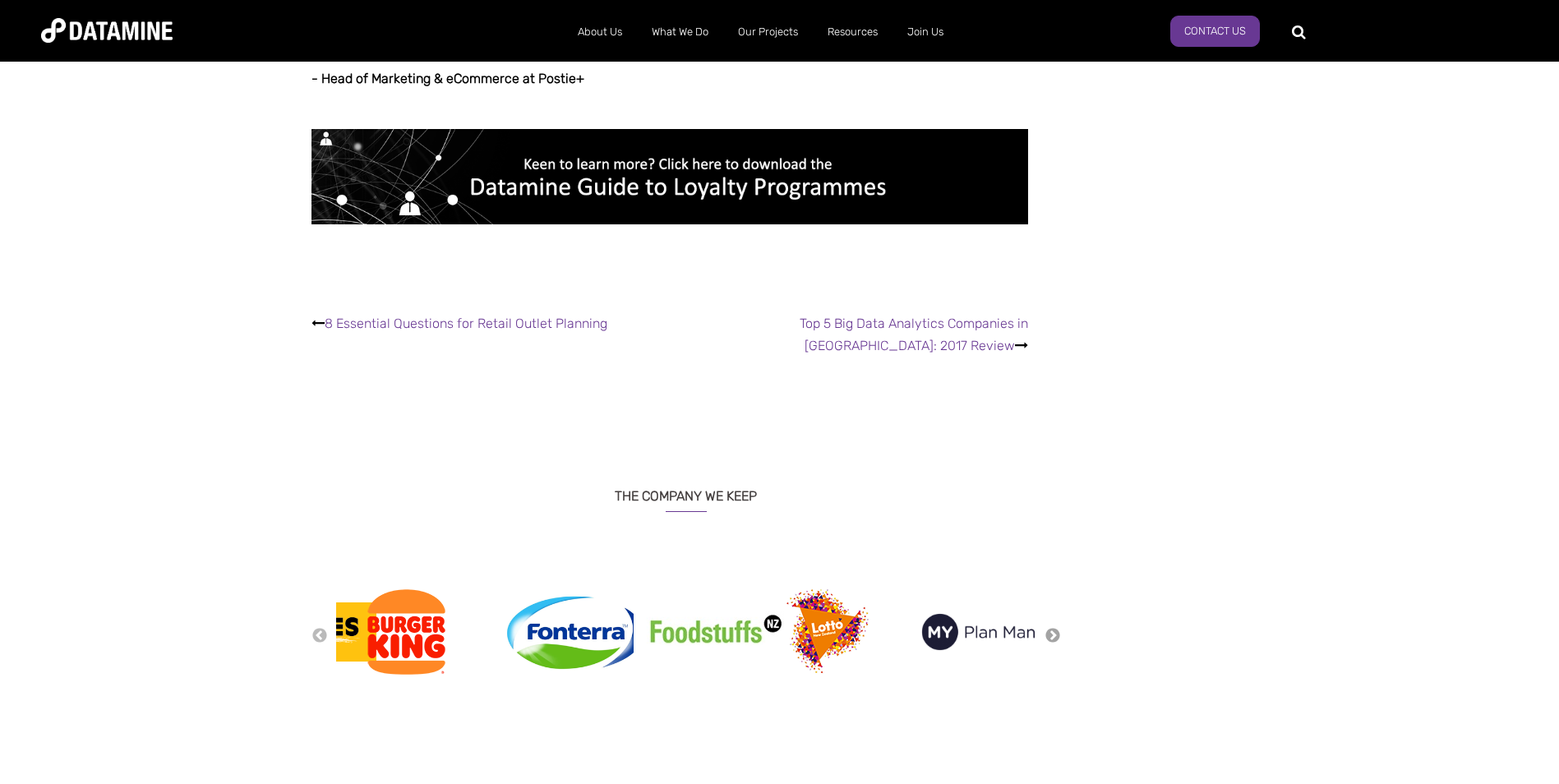
click at [1053, 627] on button "Next" at bounding box center [1053, 636] width 17 height 19
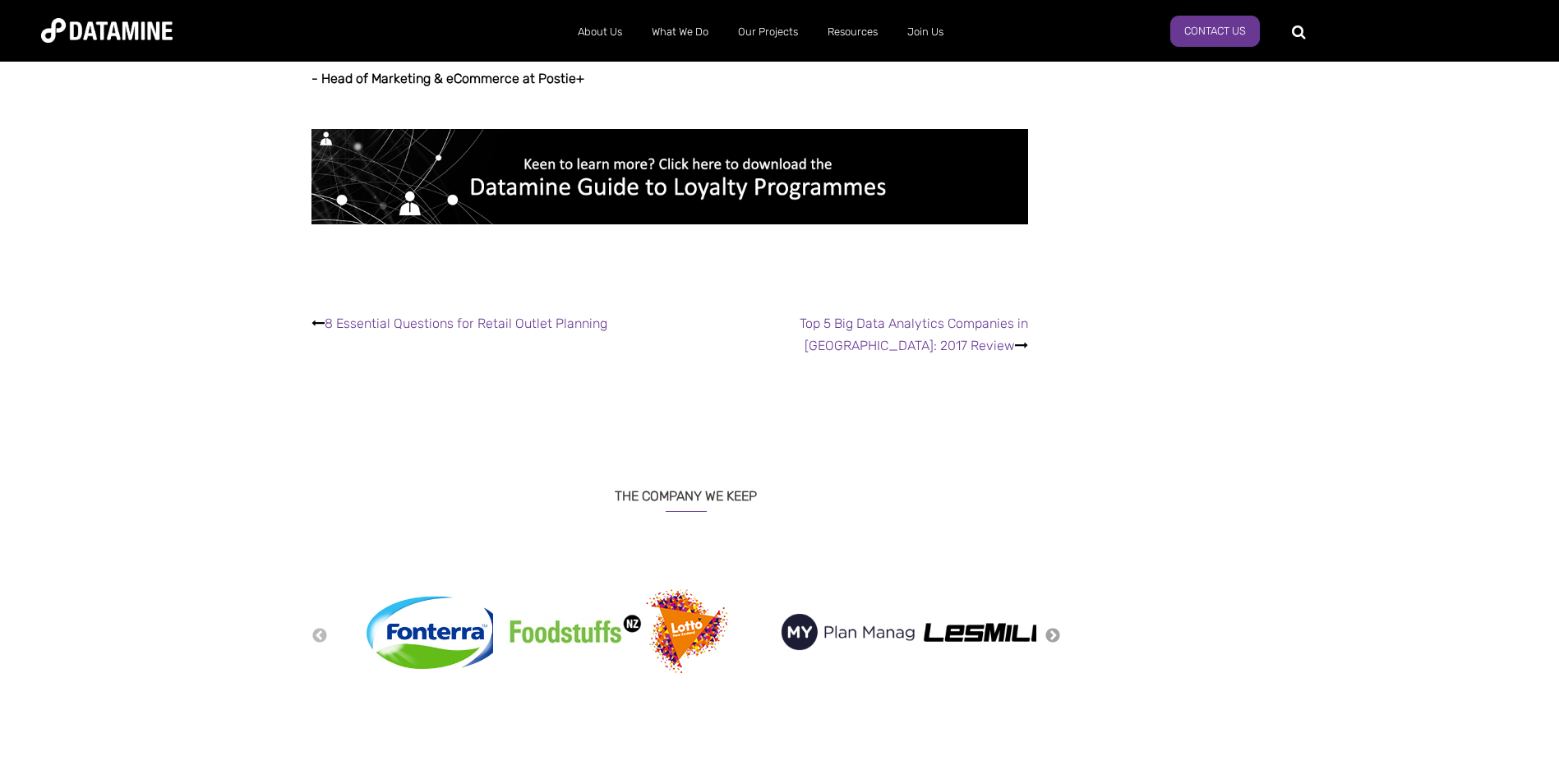
click at [1053, 627] on button "Next" at bounding box center [1053, 636] width 17 height 19
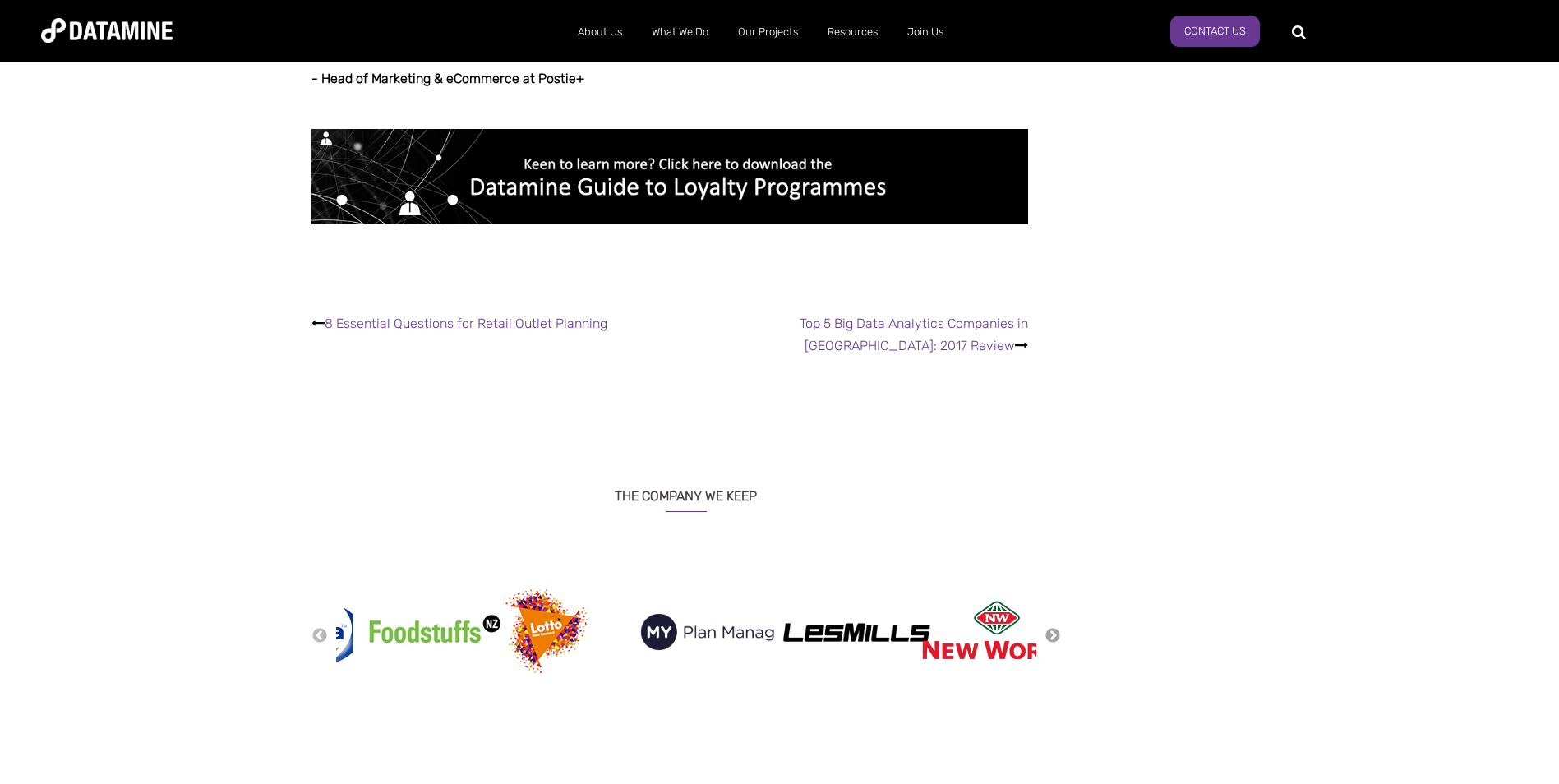
click at [1053, 627] on button "Next" at bounding box center [1053, 636] width 17 height 19
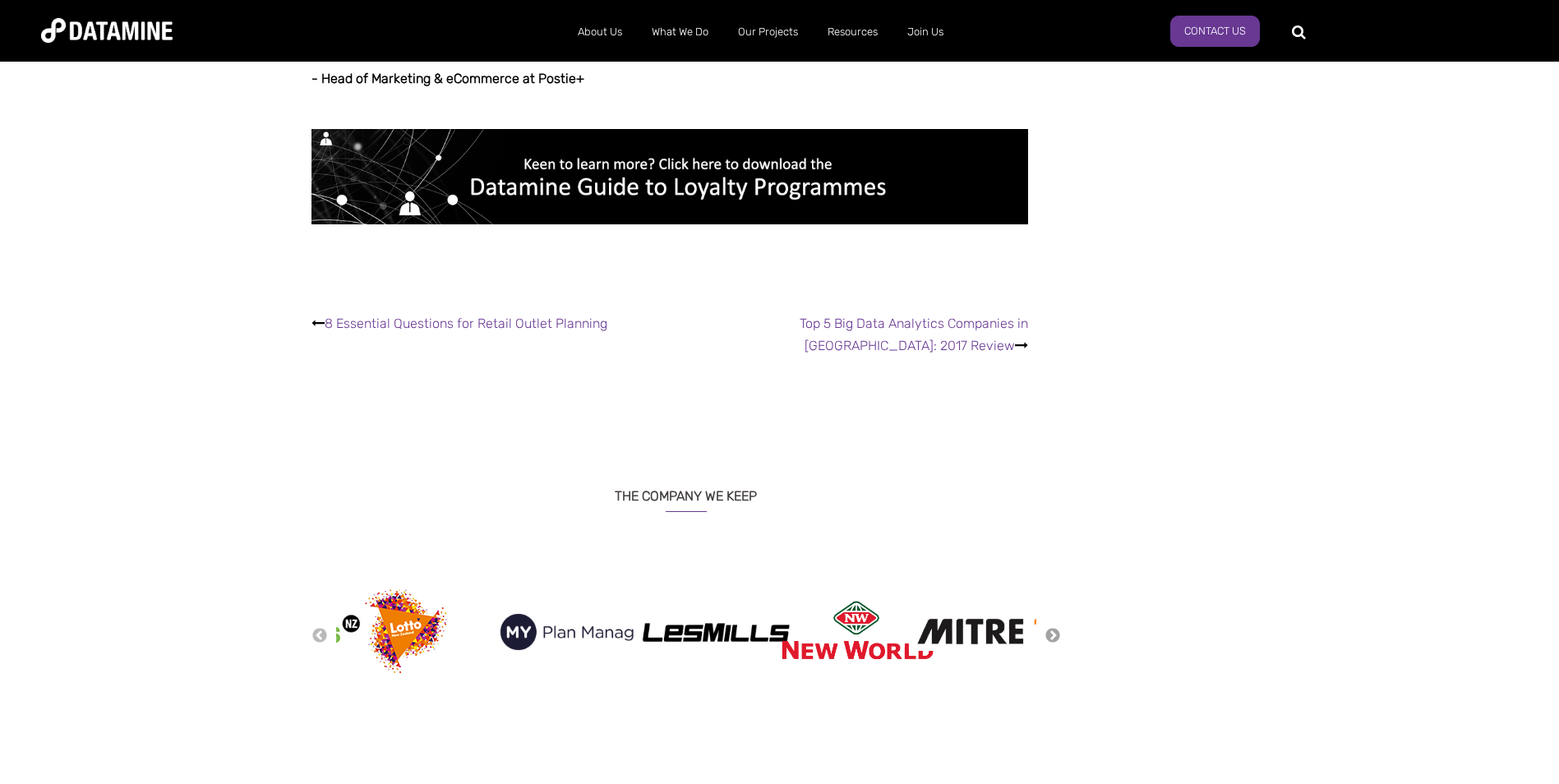
click at [1053, 627] on button "Next" at bounding box center [1053, 636] width 17 height 19
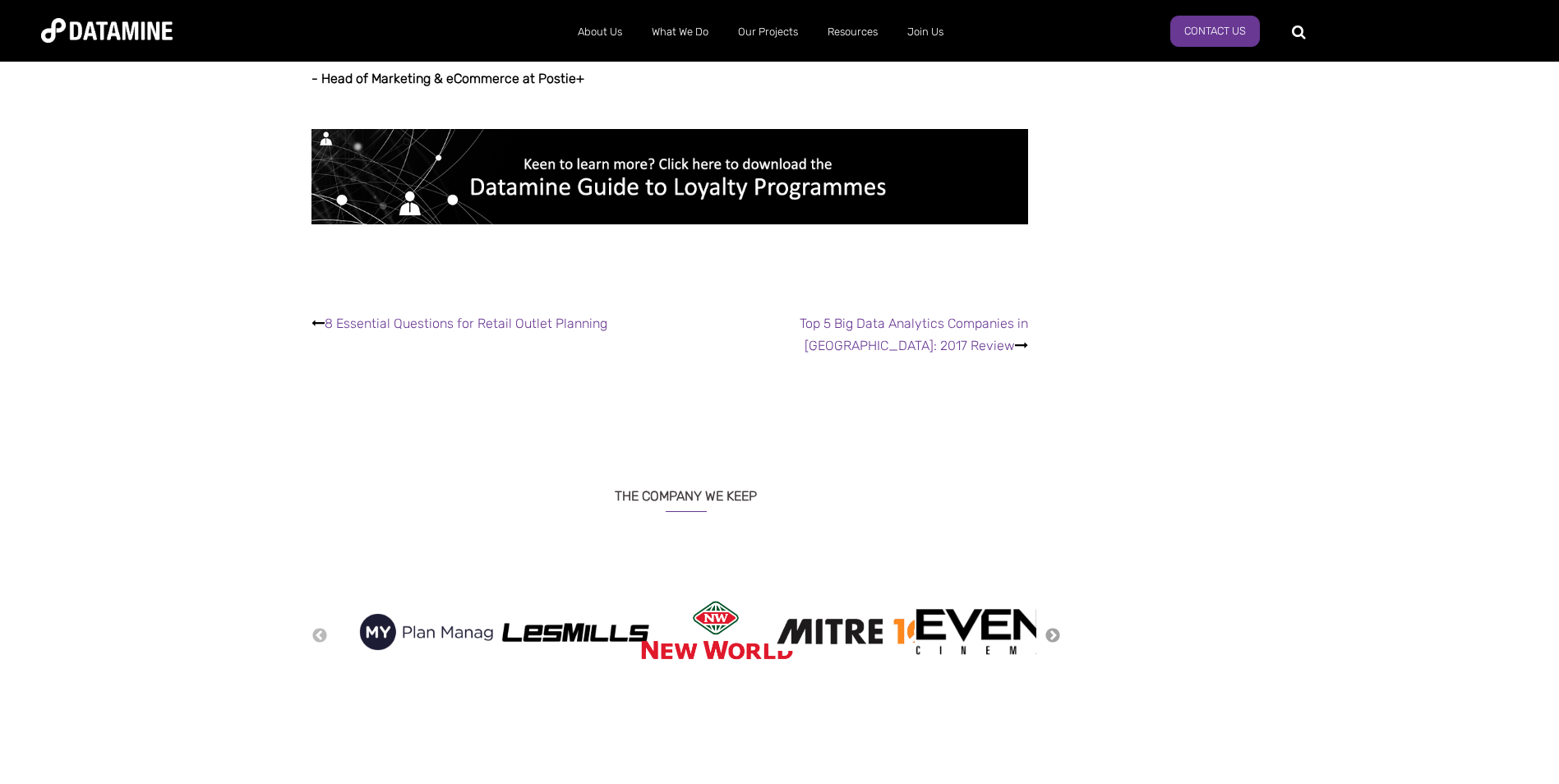
click at [1053, 627] on button "Next" at bounding box center [1053, 636] width 17 height 19
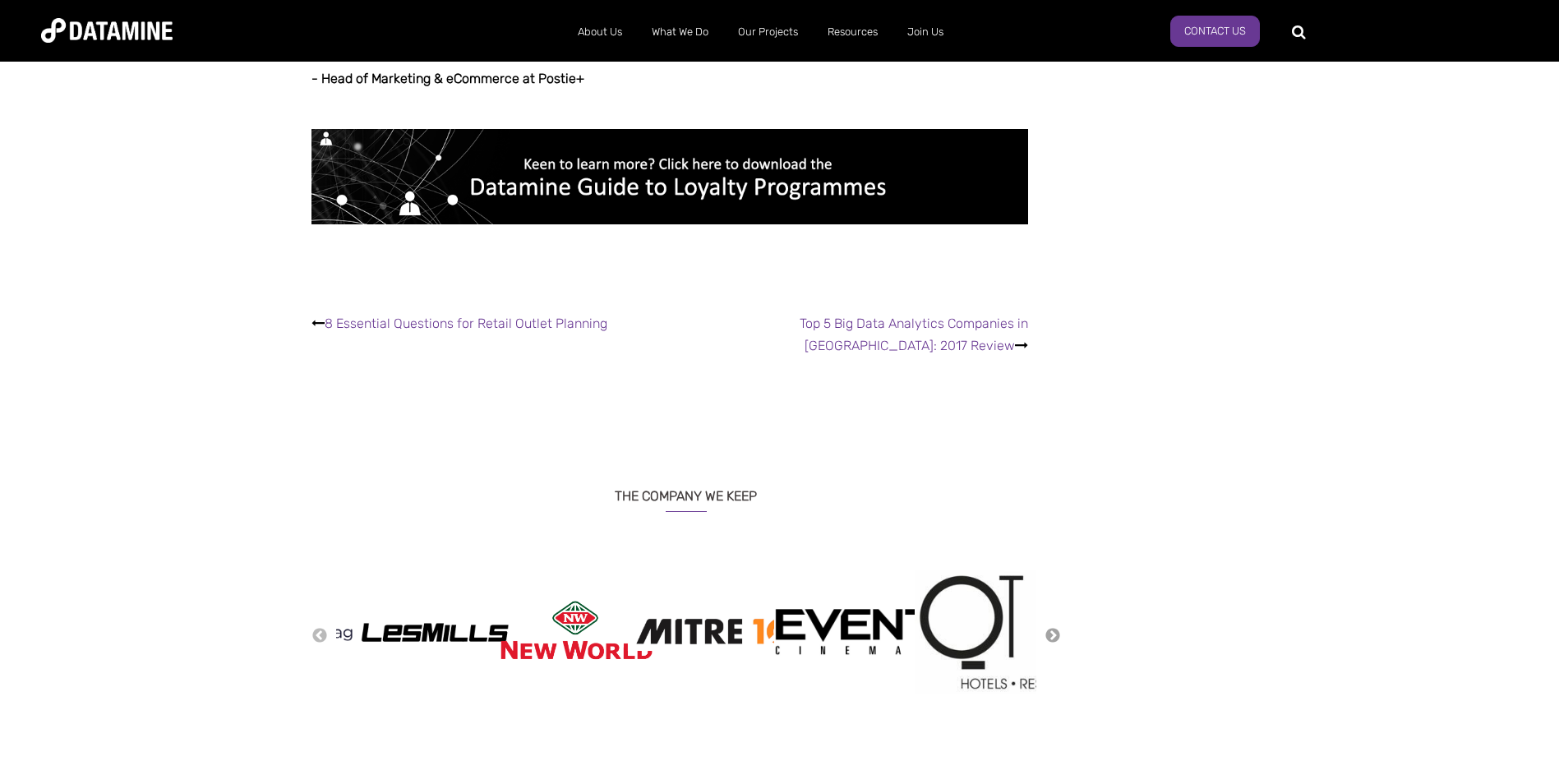
click at [1053, 627] on button "Next" at bounding box center [1053, 636] width 17 height 19
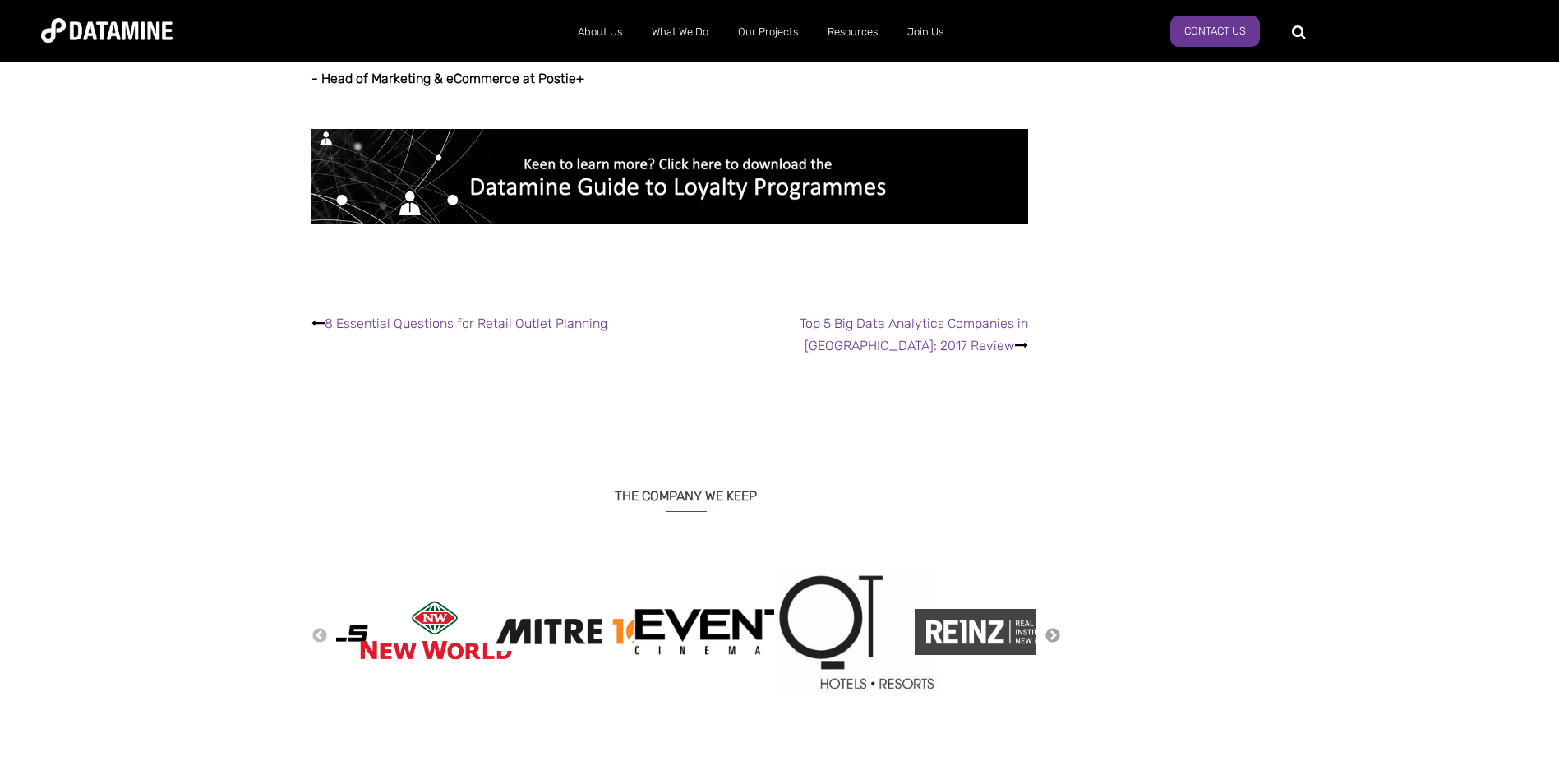
click at [1053, 627] on button "Next" at bounding box center [1053, 636] width 17 height 19
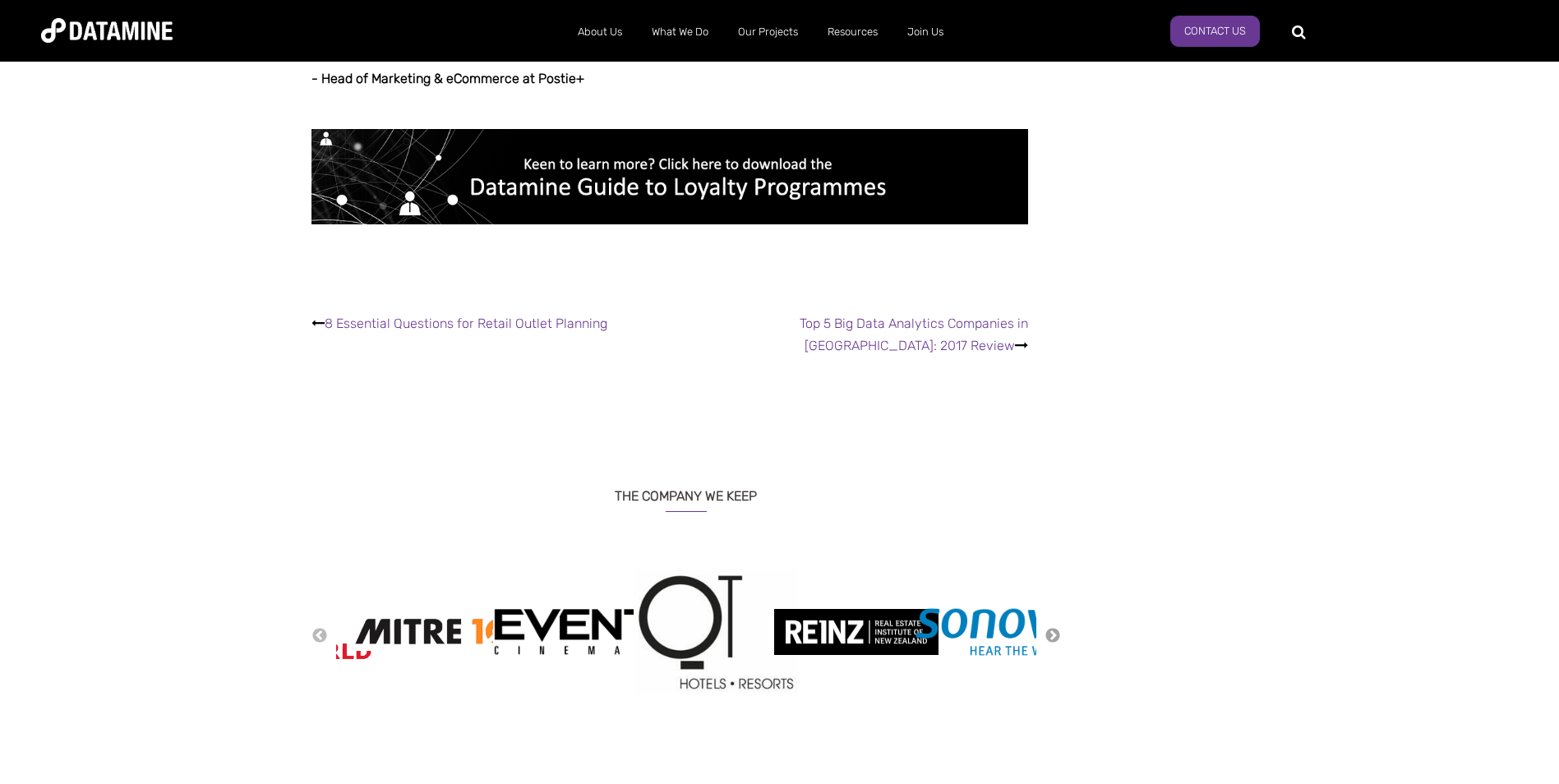
click at [1053, 627] on button "Next" at bounding box center [1053, 636] width 17 height 19
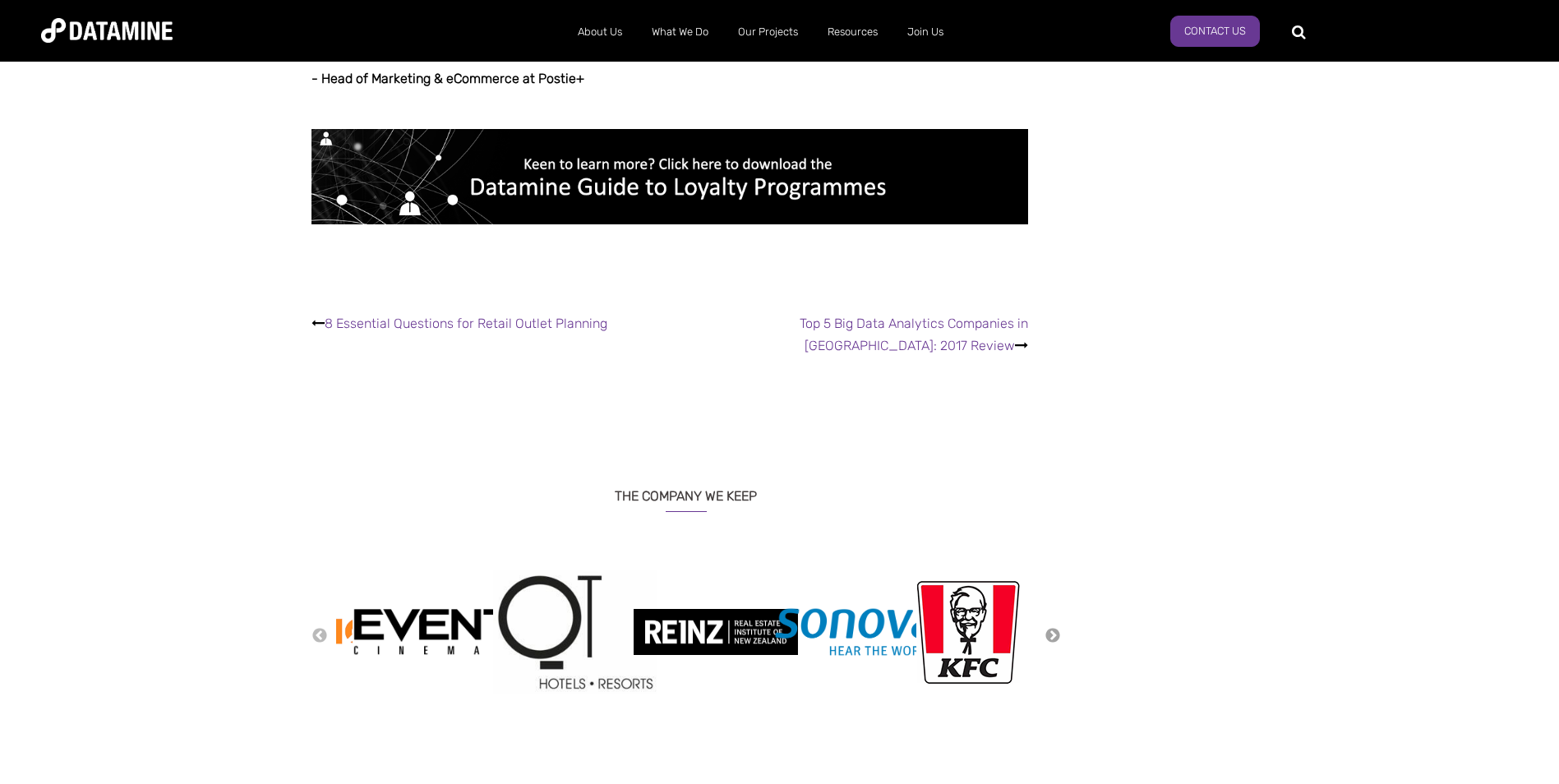
click at [1053, 627] on button "Next" at bounding box center [1053, 636] width 17 height 19
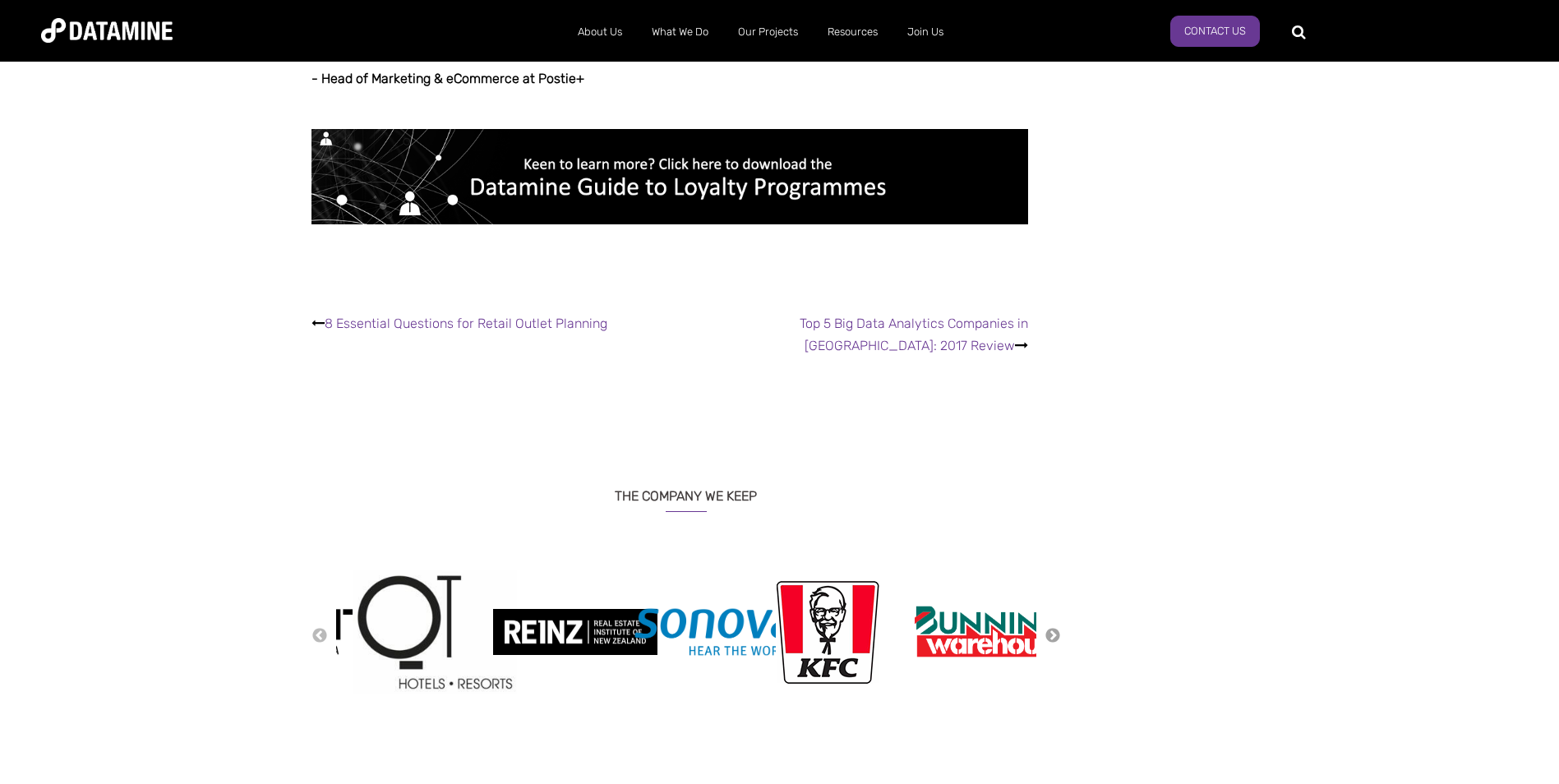
click at [1053, 627] on button "Next" at bounding box center [1053, 636] width 17 height 19
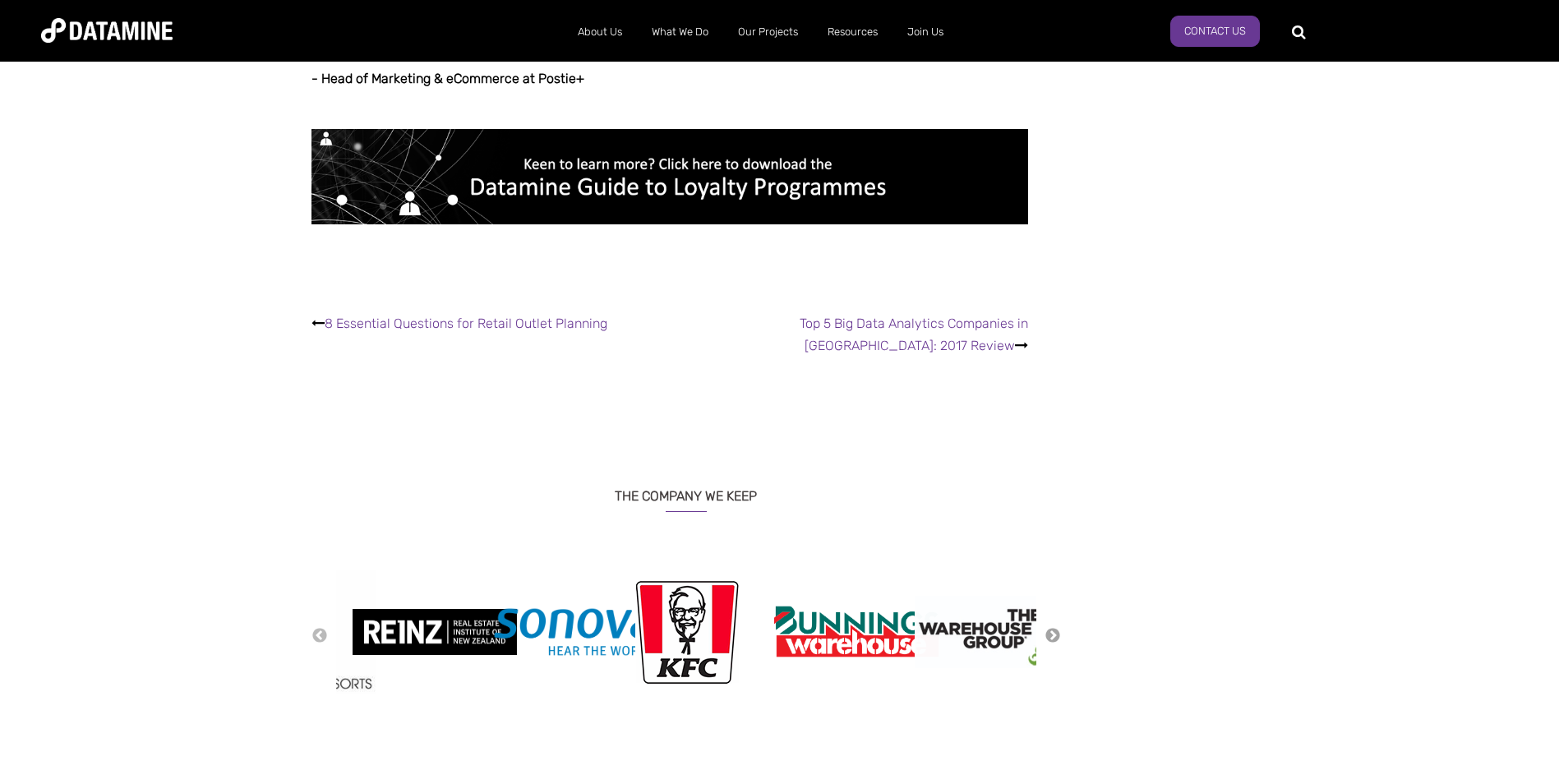
click at [1053, 627] on button "Next" at bounding box center [1053, 636] width 17 height 19
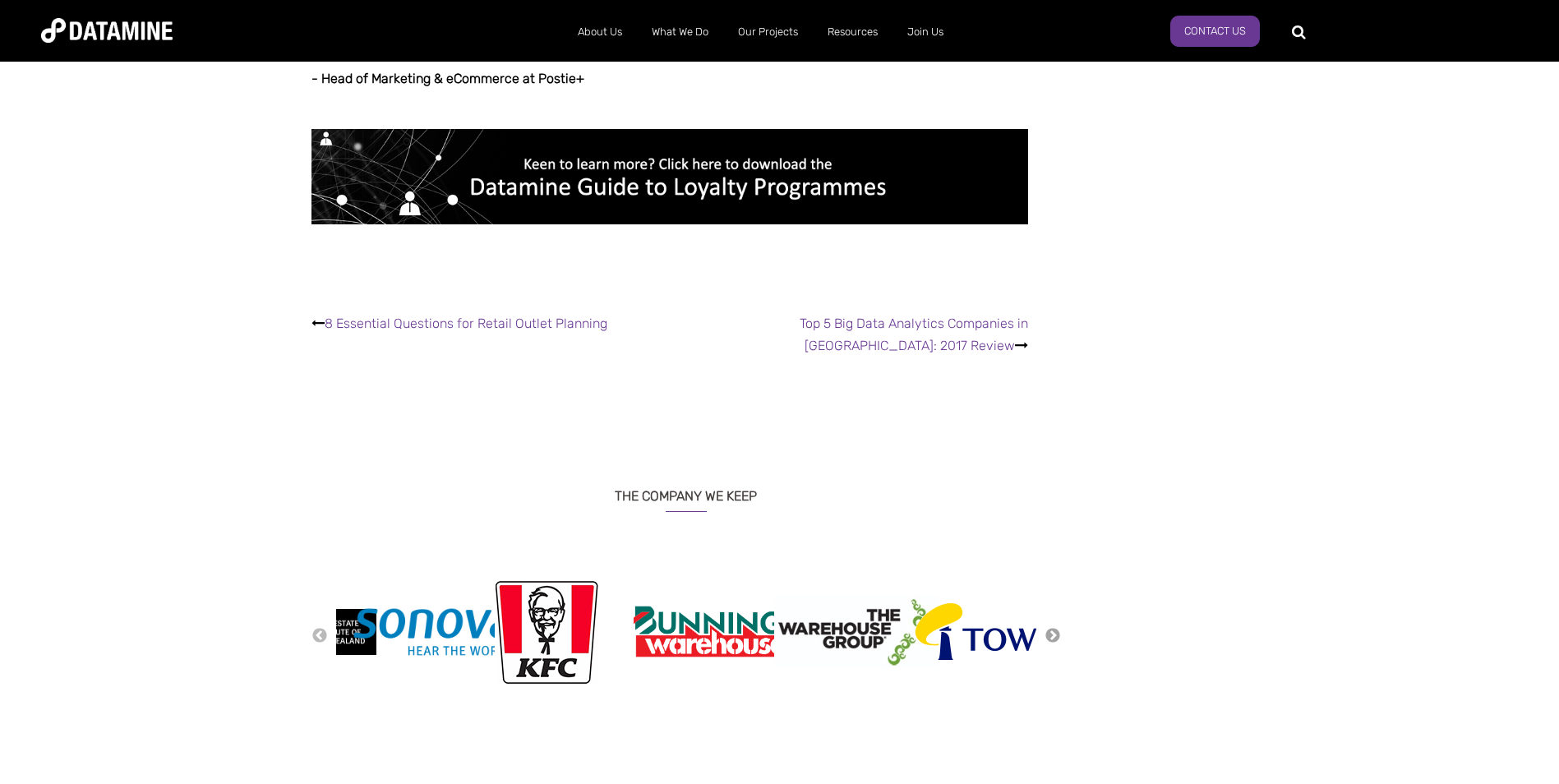
click at [1050, 627] on button "Next" at bounding box center [1053, 636] width 17 height 19
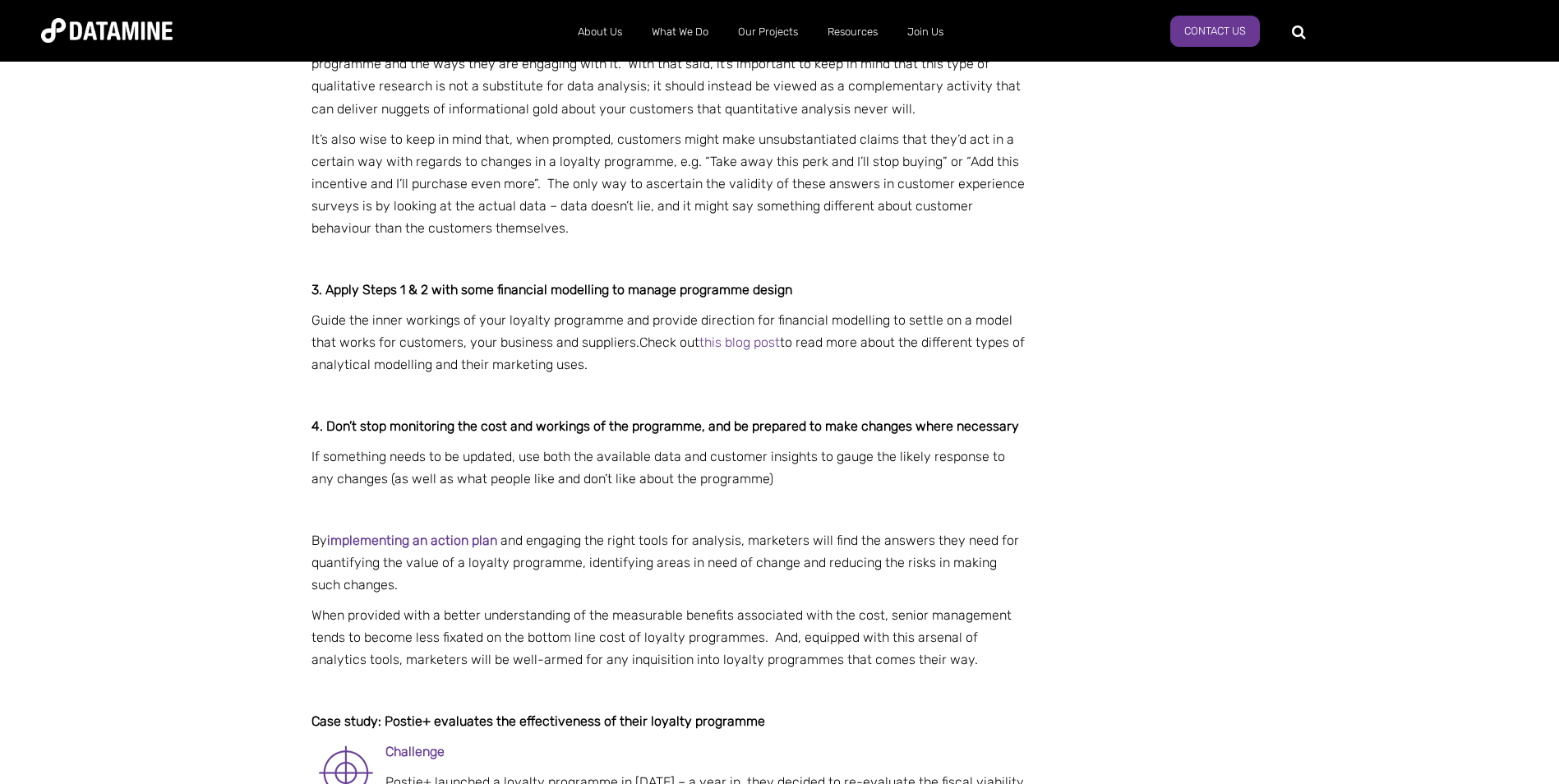
scroll to position [1232, 0]
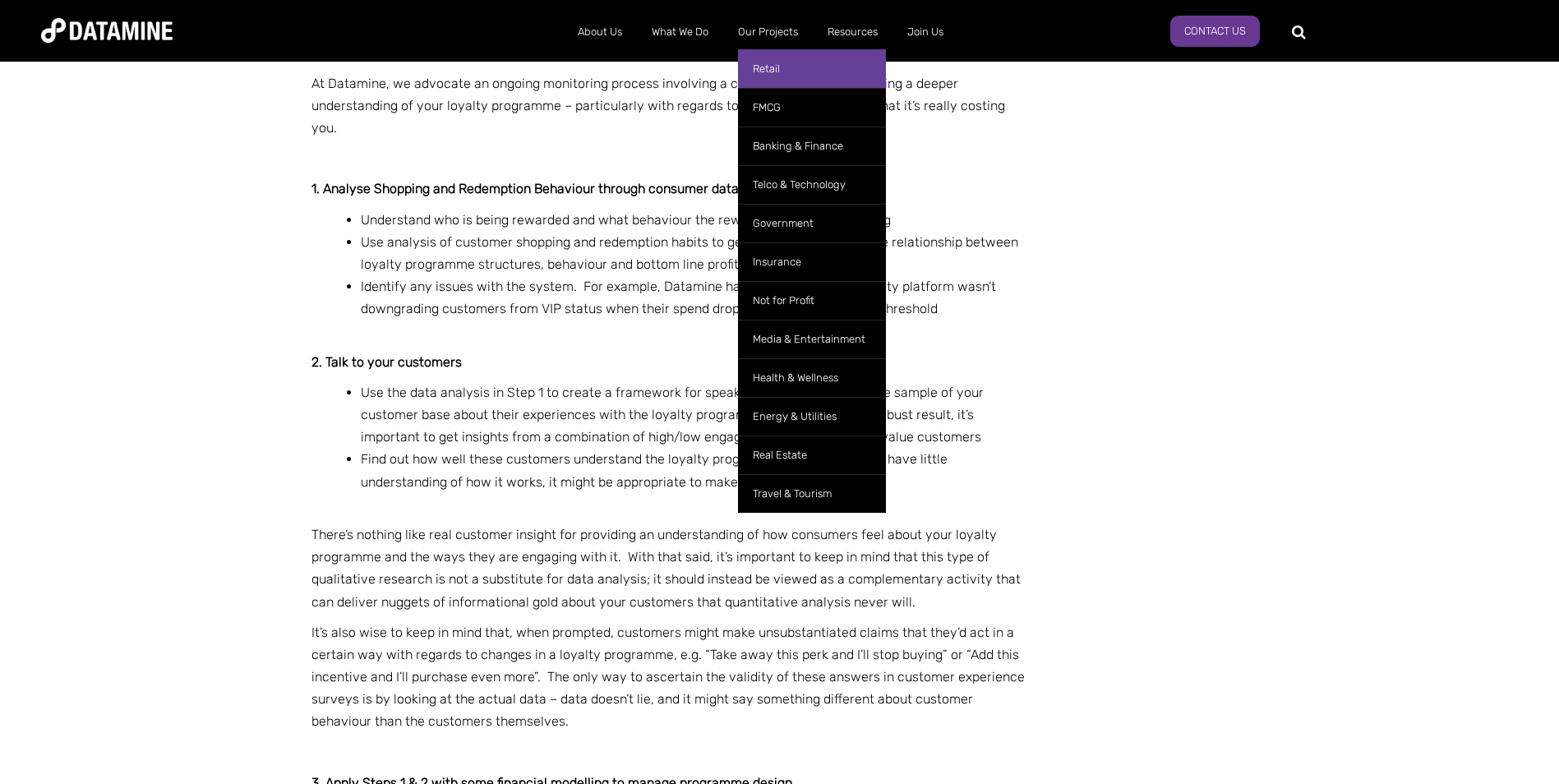
click at [779, 74] on link "Retail" at bounding box center [812, 68] width 147 height 39
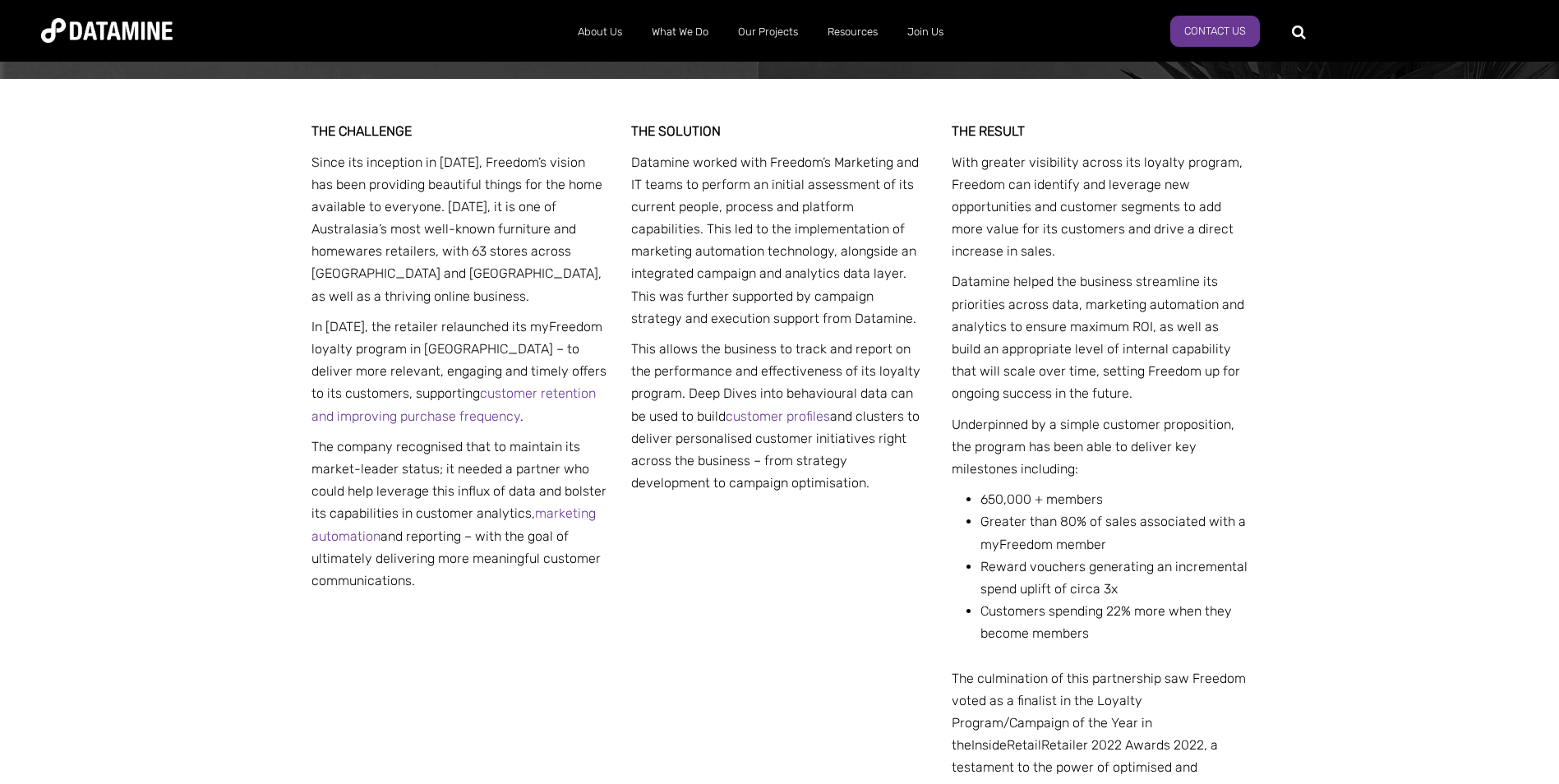
scroll to position [657, 0]
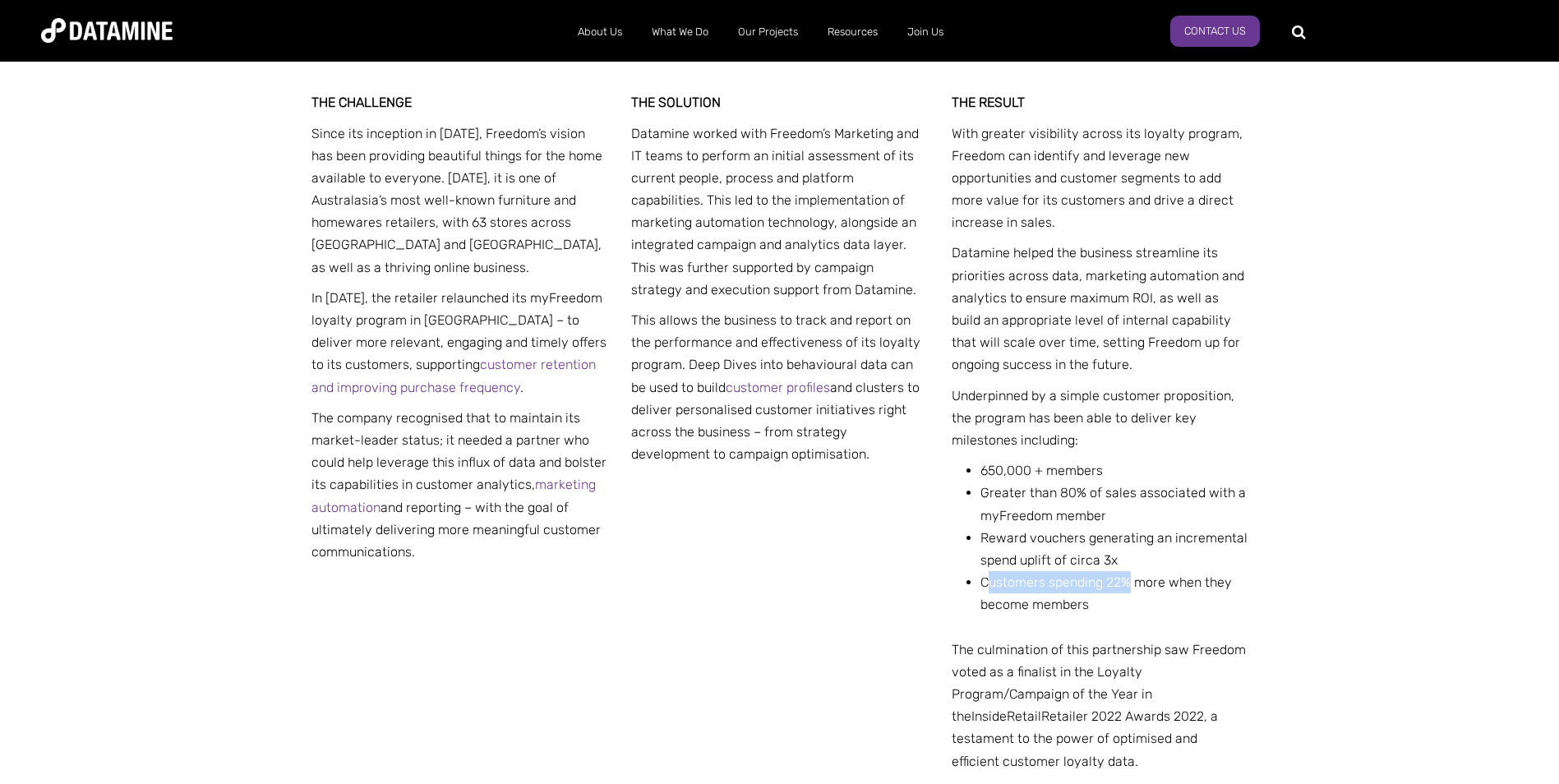
drag, startPoint x: 1020, startPoint y: 578, endPoint x: 1131, endPoint y: 589, distance: 111.5
click at [1131, 589] on span "Customers spending 22% more when they become members" at bounding box center [1106, 593] width 251 height 38
drag, startPoint x: 1131, startPoint y: 589, endPoint x: 1098, endPoint y: 601, distance: 35.1
click at [1098, 601] on li "Customers spending 22% more when they become members" at bounding box center [1115, 604] width 268 height 67
drag, startPoint x: 978, startPoint y: 580, endPoint x: 1089, endPoint y: 610, distance: 115.0
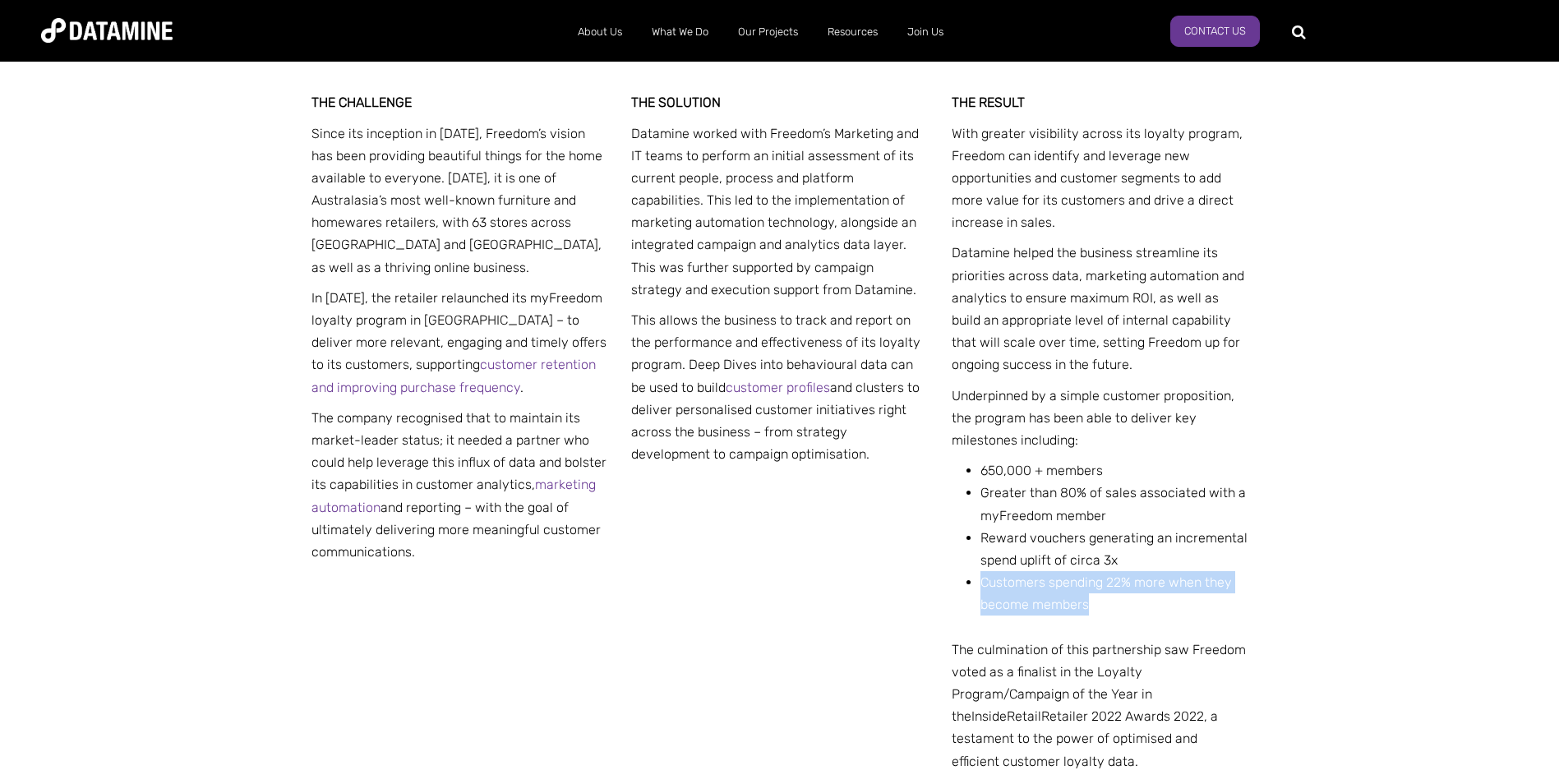
click at [1089, 610] on ul "650,000 + members Greater than 80% of sales associated with a myFreedom member …" at bounding box center [1106, 548] width 284 height 179
drag, startPoint x: 1089, startPoint y: 610, endPoint x: 1405, endPoint y: 604, distance: 316.1
click at [1405, 604] on div "THE CHALLENGE Since its inception in 1981, Freedom’s vision has been providing …" at bounding box center [780, 475] width 1559 height 850
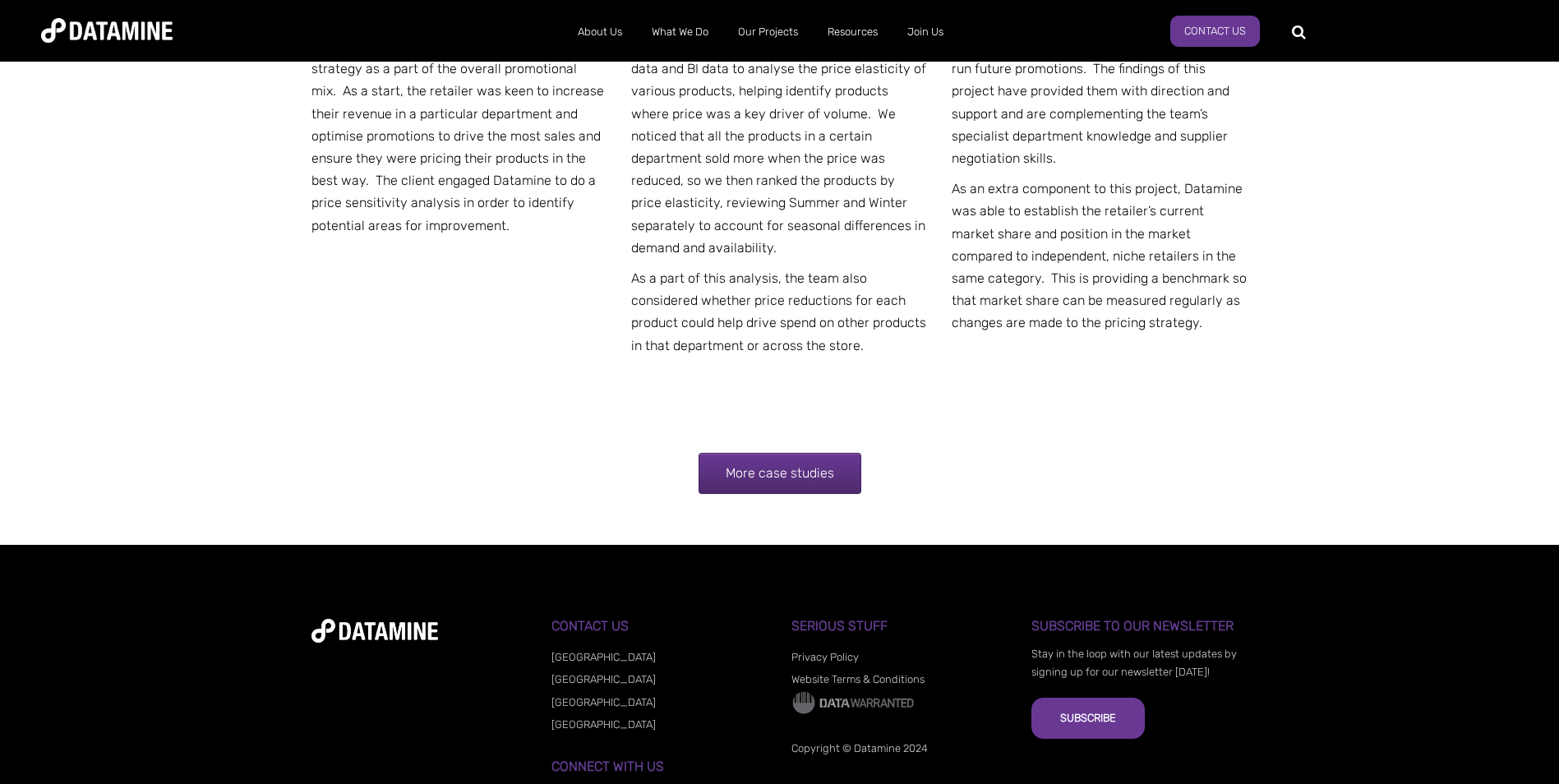
scroll to position [10036, 0]
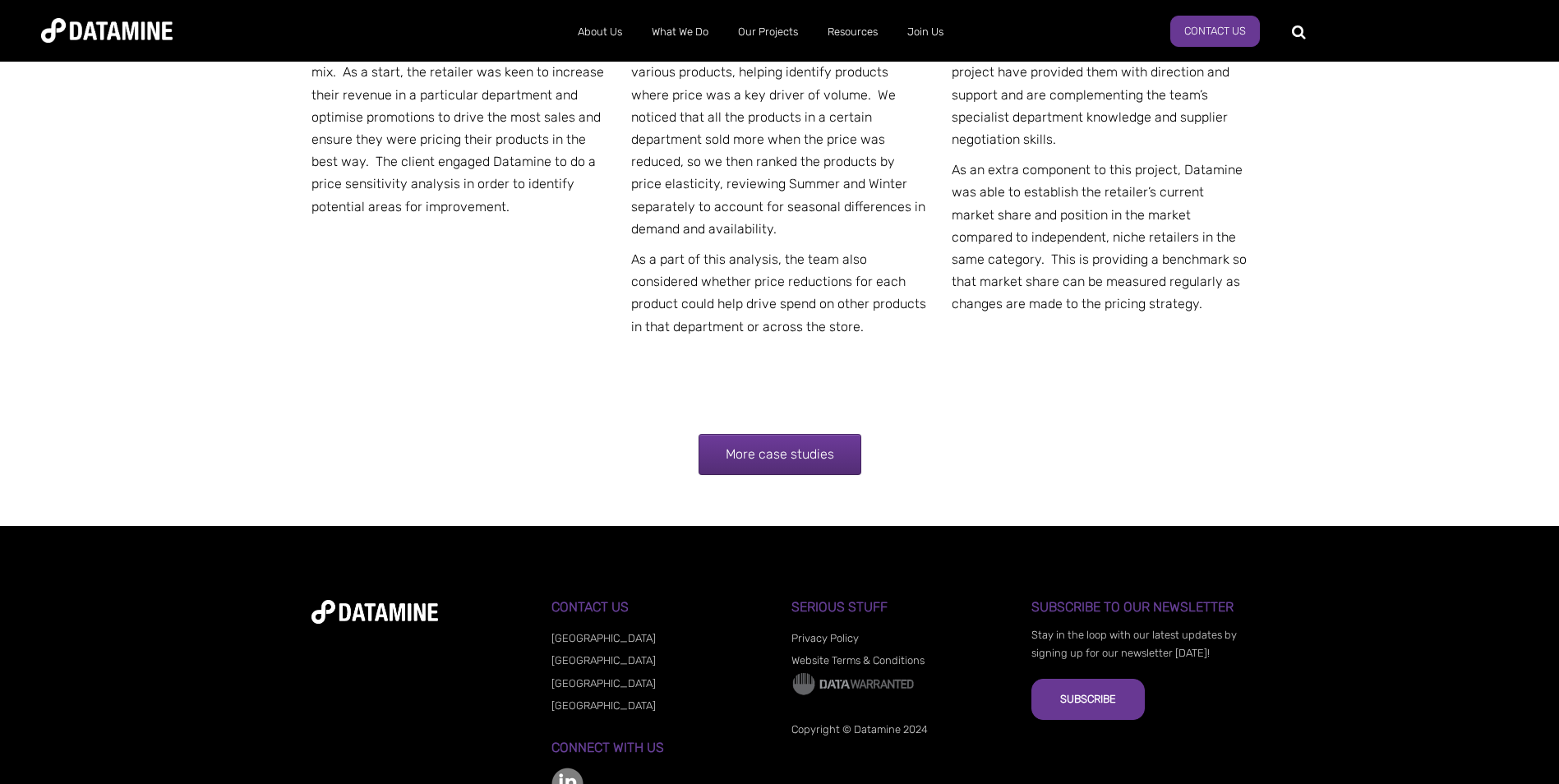
click at [755, 433] on link "More case studies" at bounding box center [780, 454] width 163 height 41
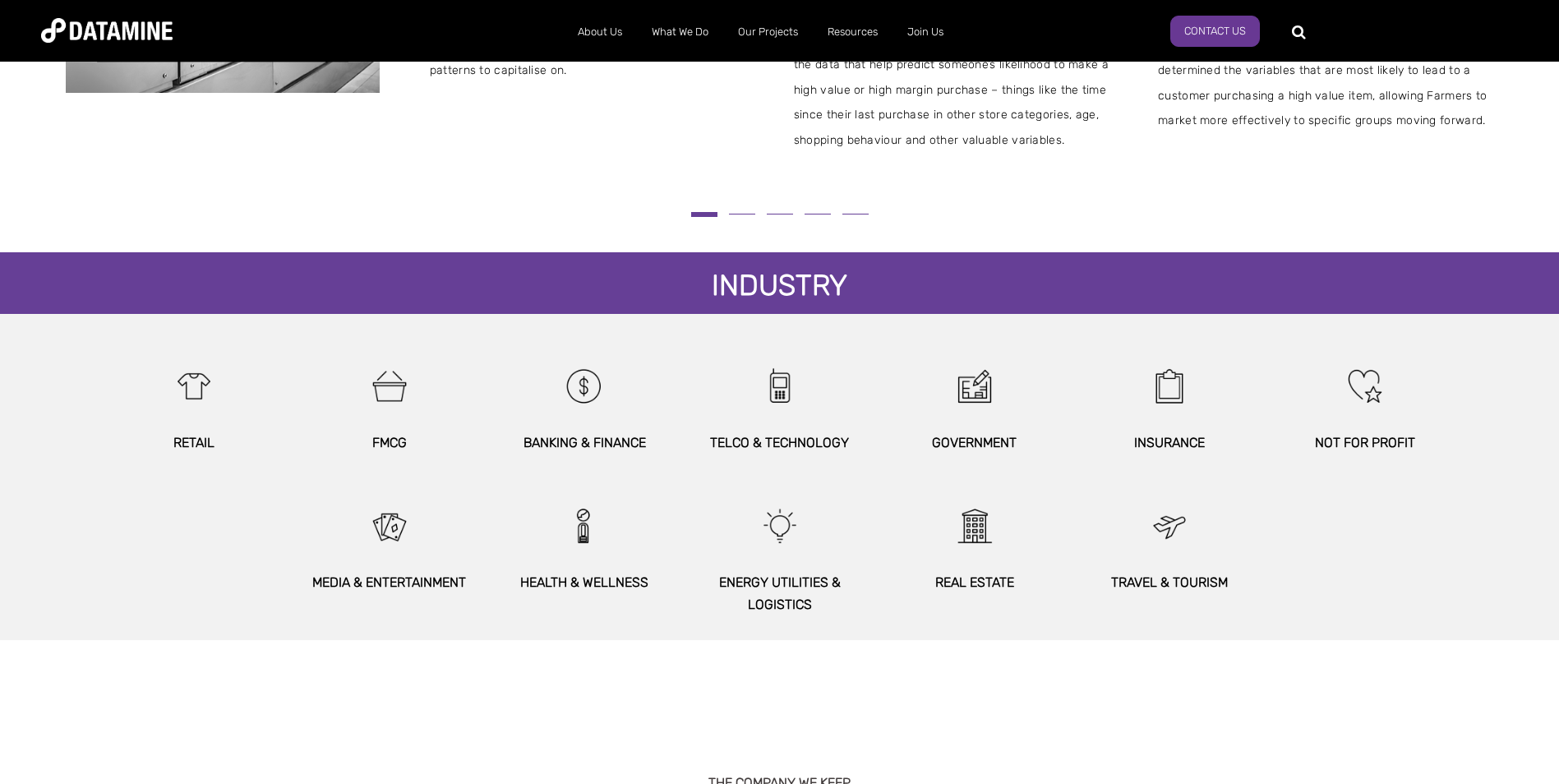
scroll to position [739, 0]
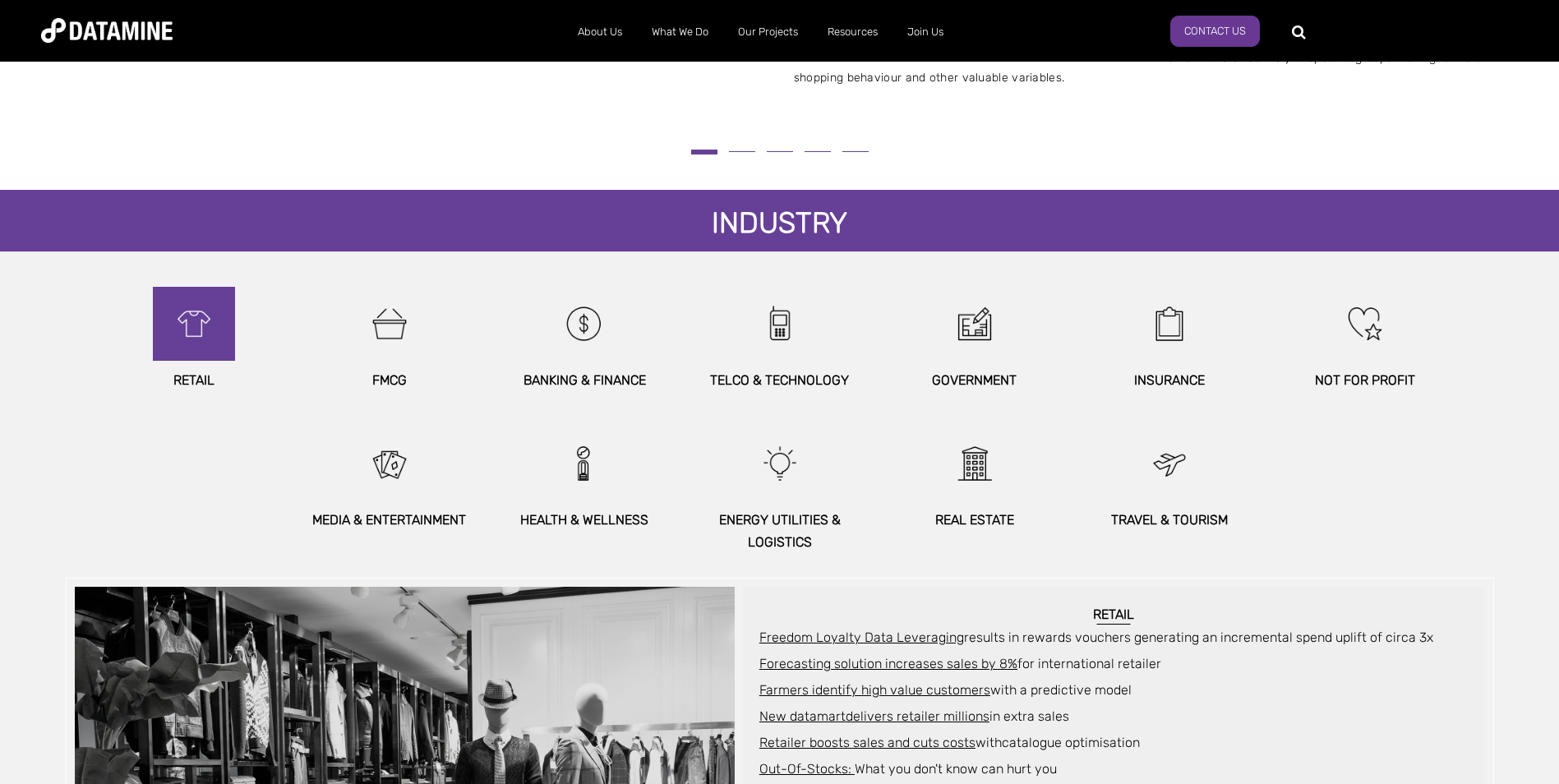
click at [176, 355] on img at bounding box center [193, 324] width 70 height 74
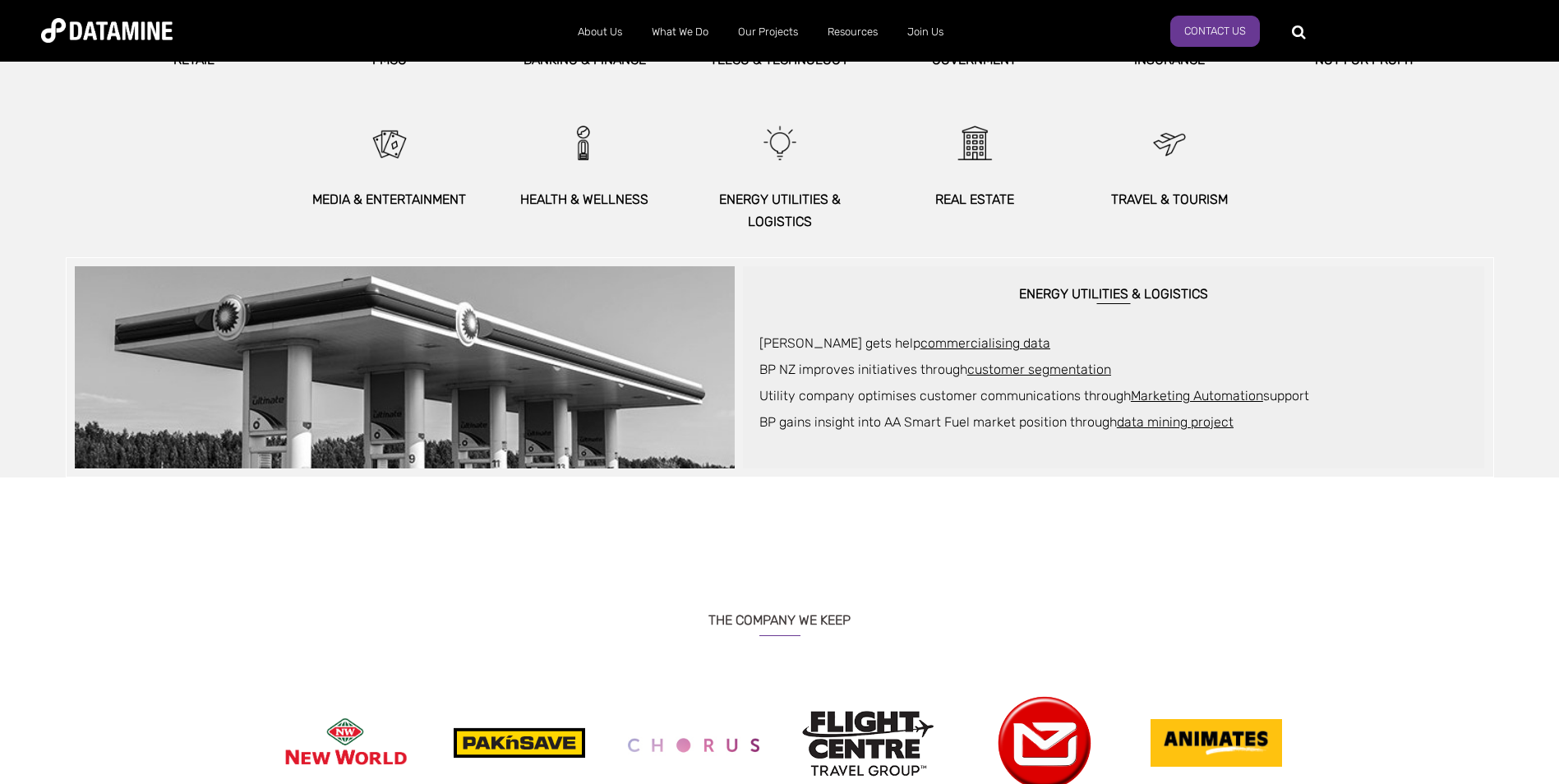
scroll to position [904, 0]
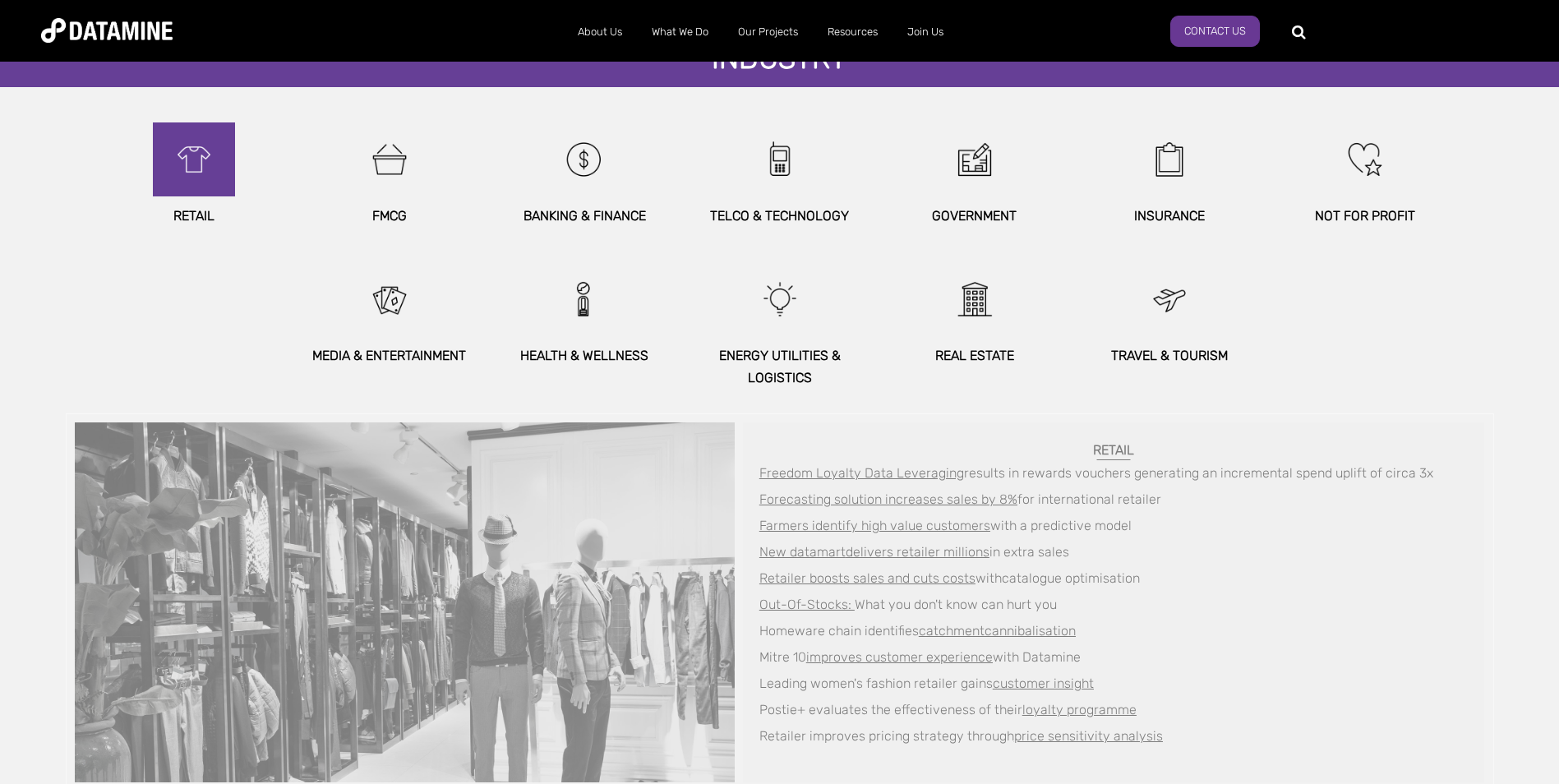
click at [199, 179] on img at bounding box center [193, 159] width 70 height 74
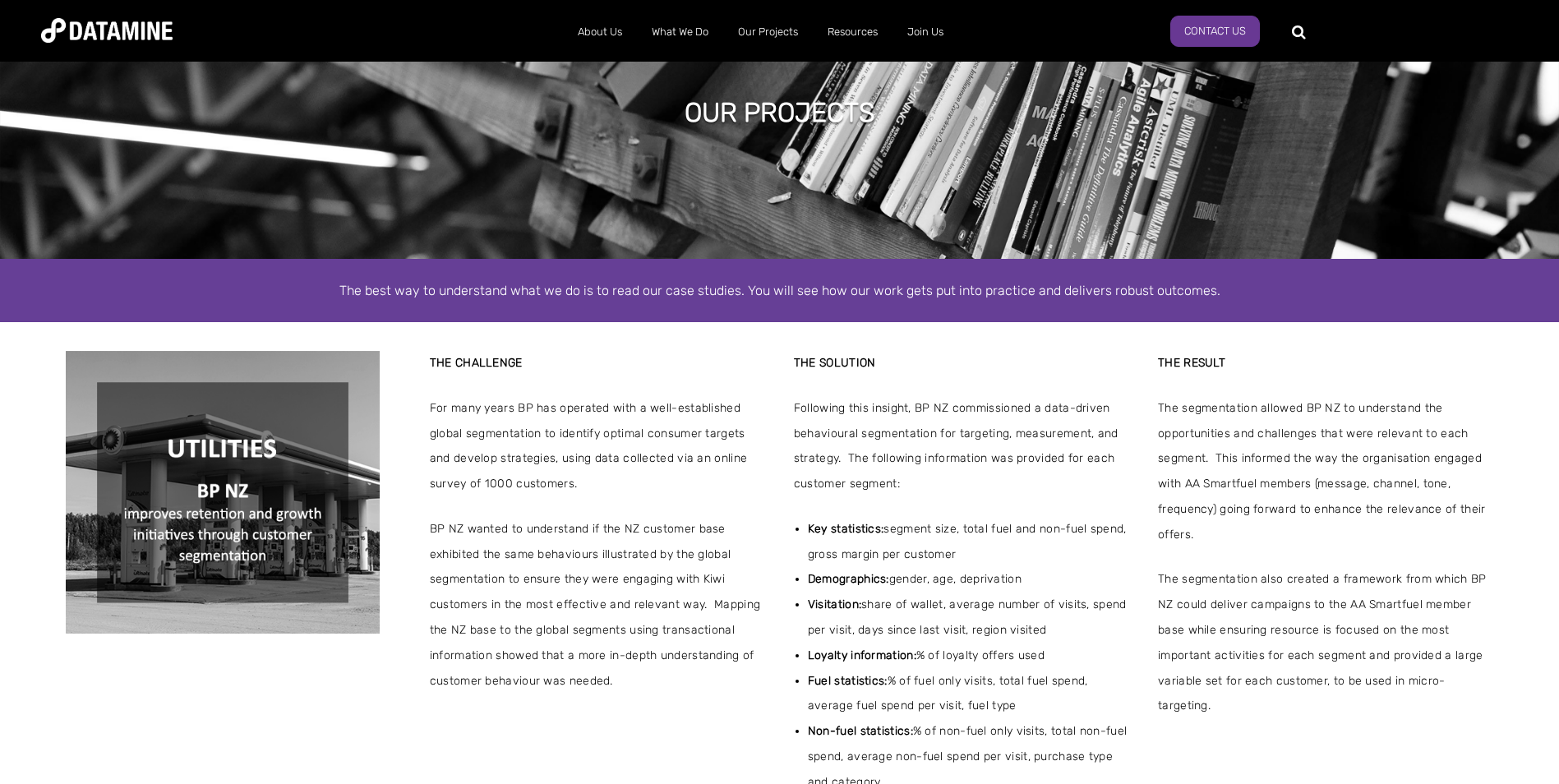
scroll to position [0, 0]
